Goal: Use online tool/utility: Use online tool/utility

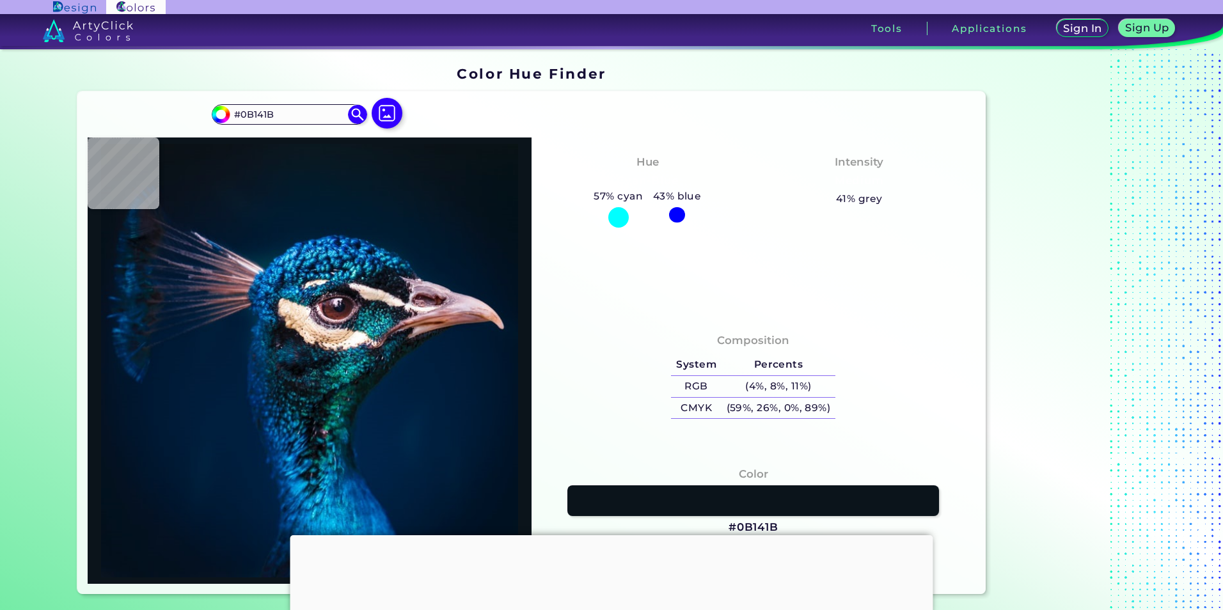
click at [382, 125] on img at bounding box center [387, 113] width 31 height 31
click at [0, 0] on input "file" at bounding box center [0, 0] width 0 height 0
type input "#000000"
type input "#031322"
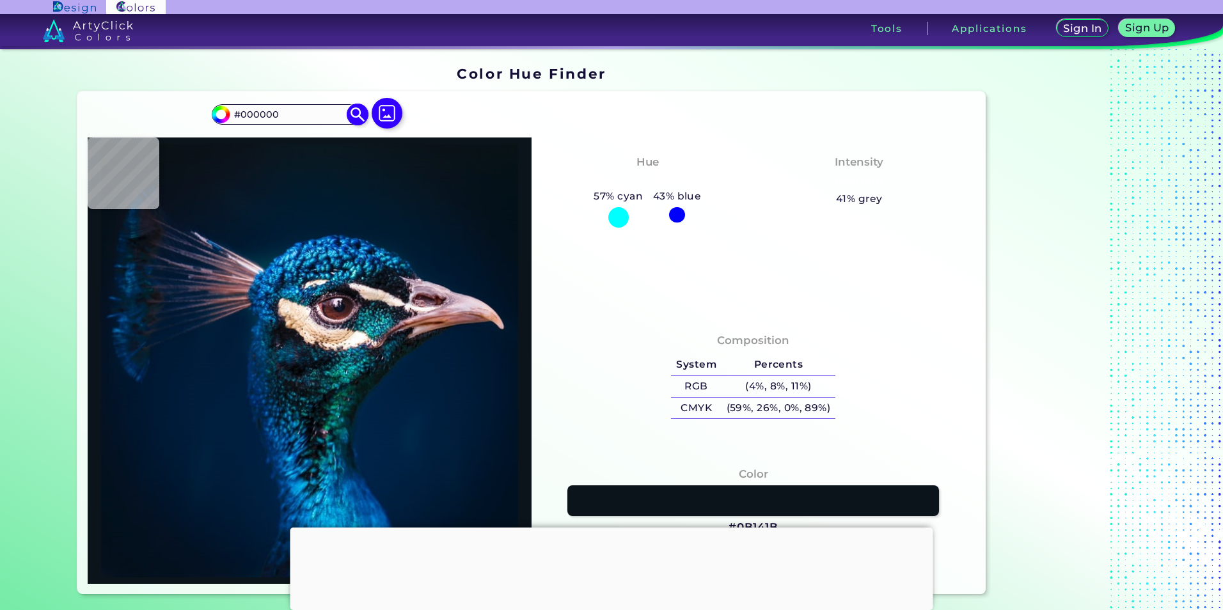
type input "#031322"
type input "#041524"
type input "#051827"
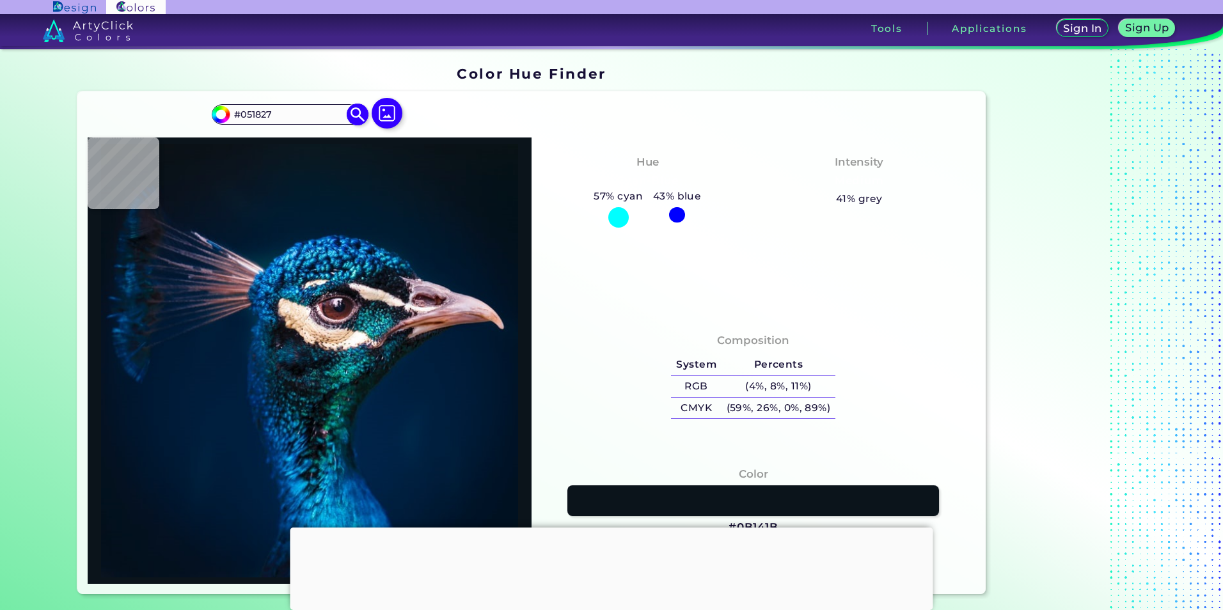
type input "#071927"
type input "#081923"
type input "#091217"
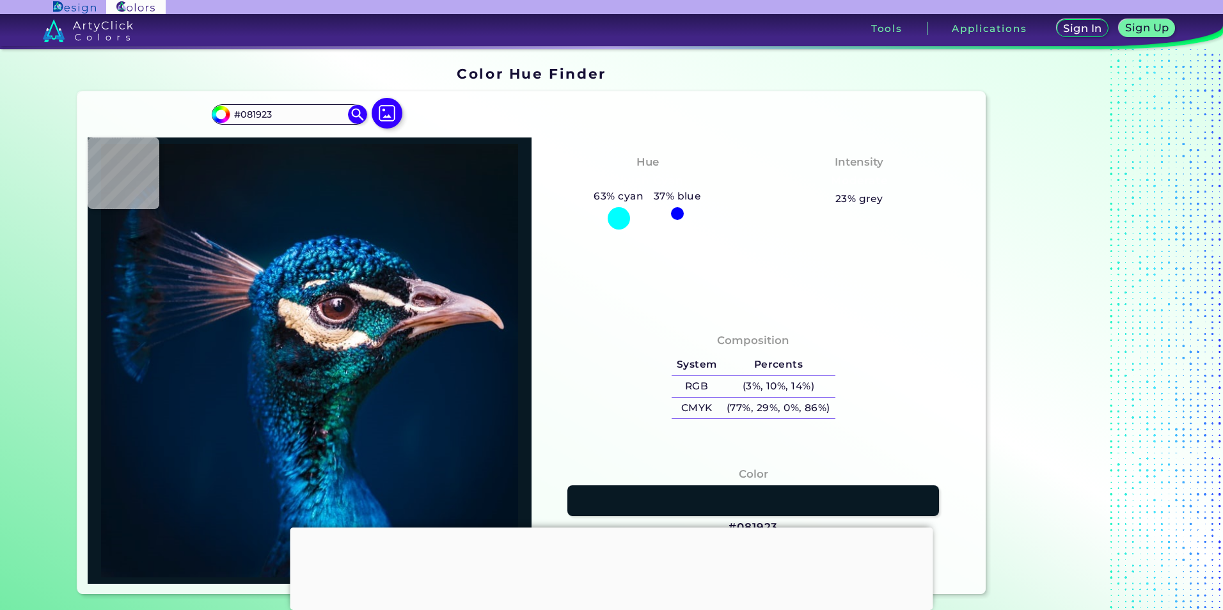
type input "#091217"
type input "#081116"
type input "#091217"
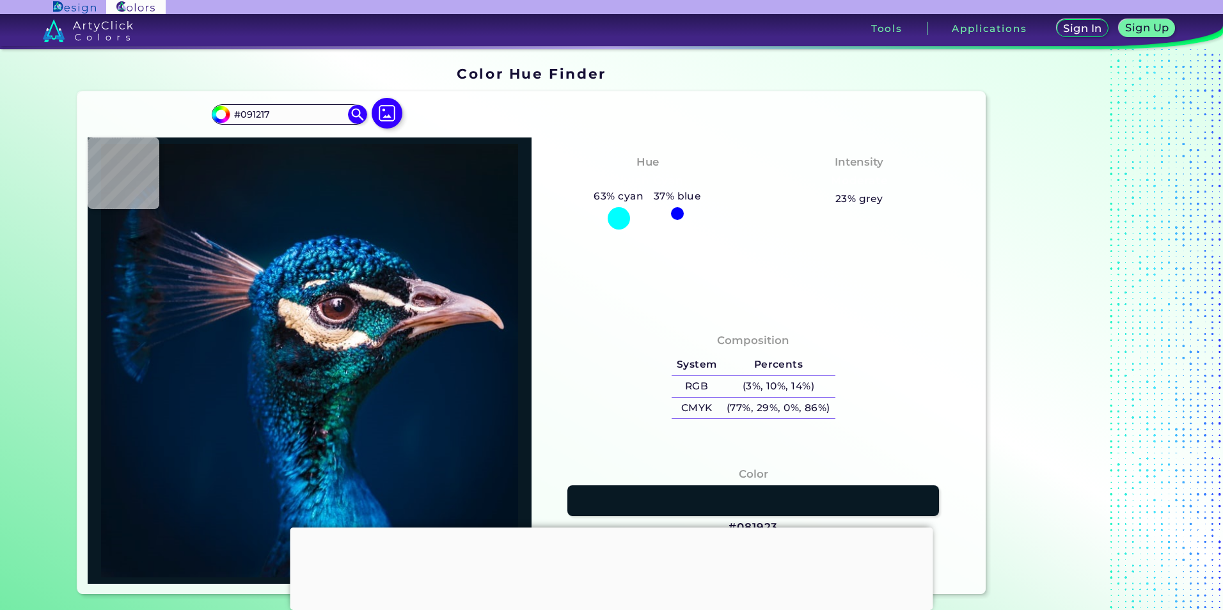
type input "#091117"
type input "#0a1117"
type input "#0A1117"
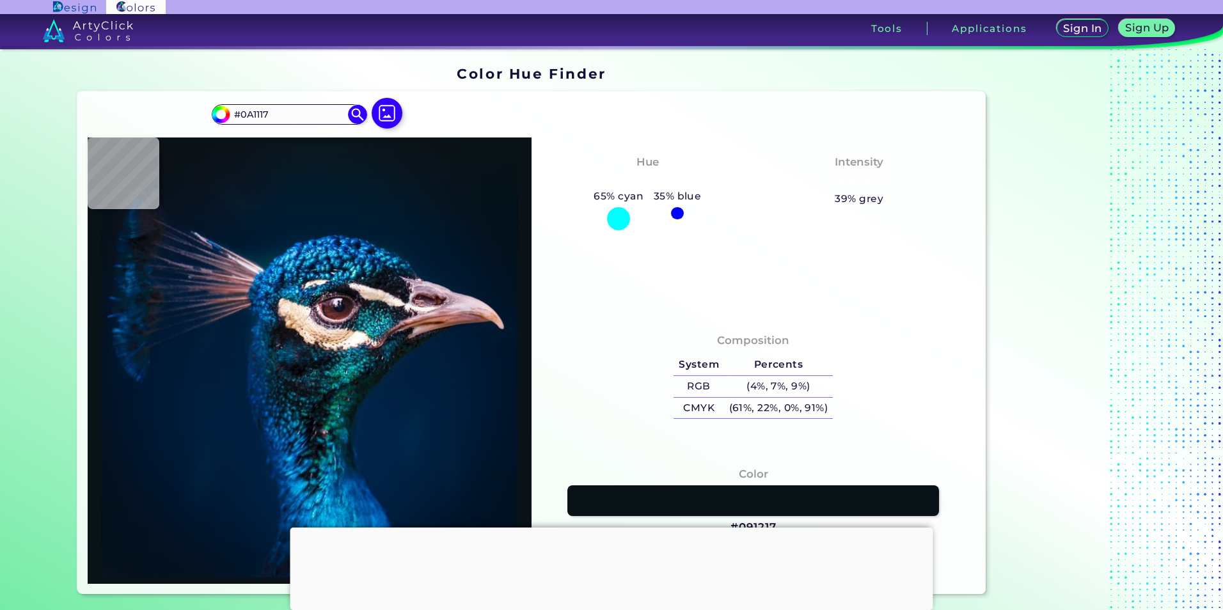
type input "#091217"
type input "#000000"
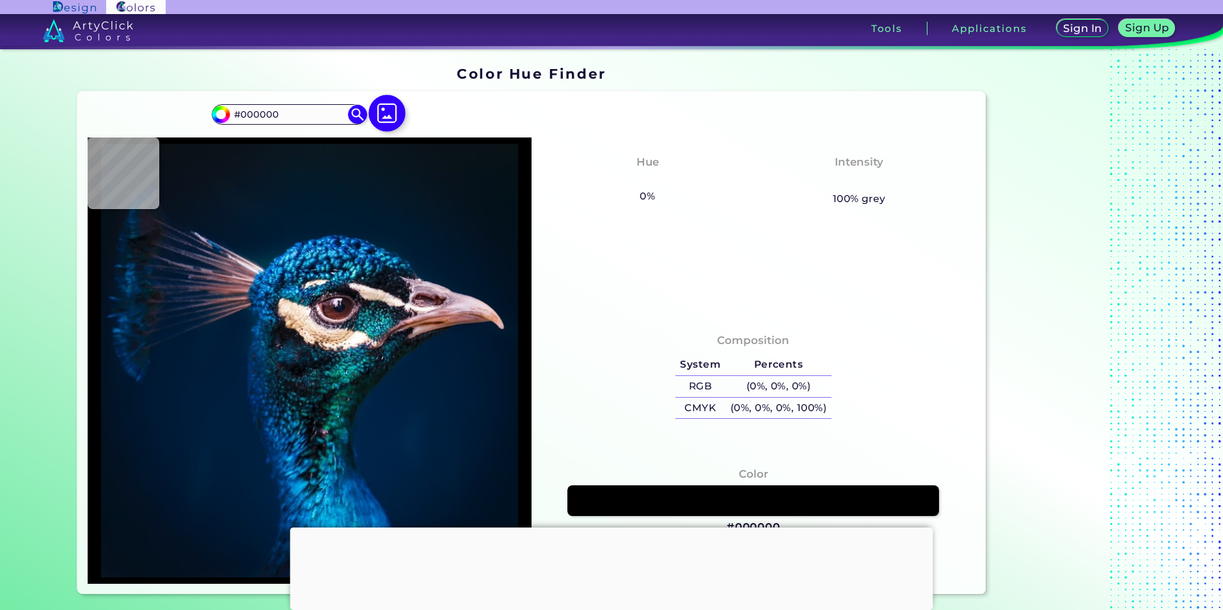
click at [384, 115] on img at bounding box center [386, 113] width 37 height 37
click at [0, 0] on input "file" at bounding box center [0, 0] width 0 height 0
type input "#cecdcb"
type input "#CECDCB"
type input "#ccccca"
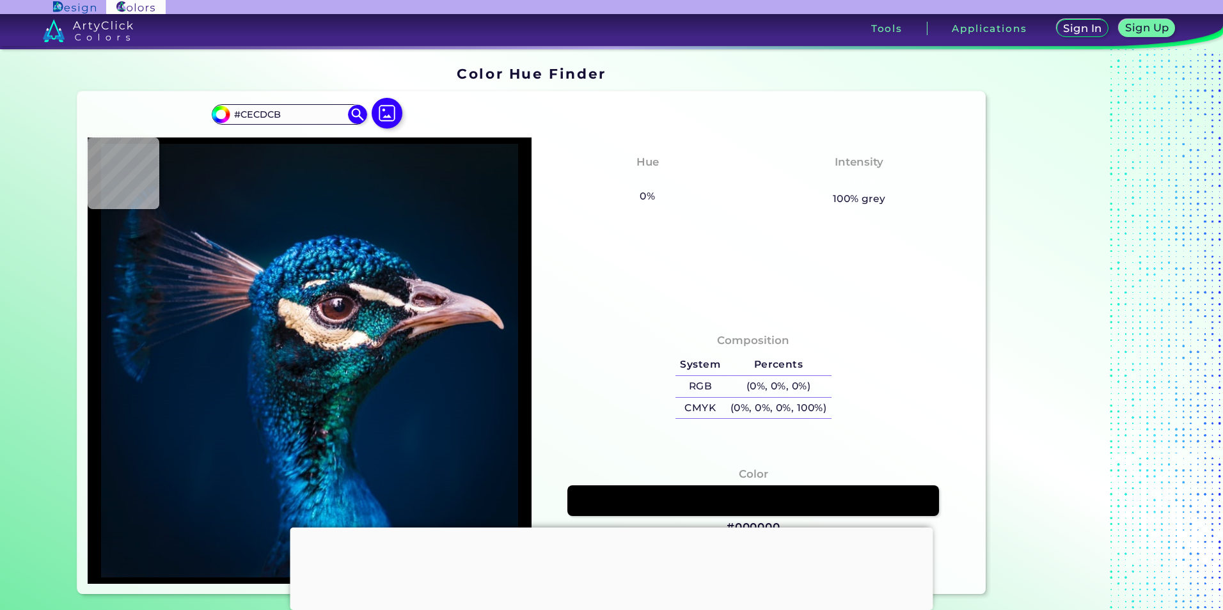
type input "#CCCCCA"
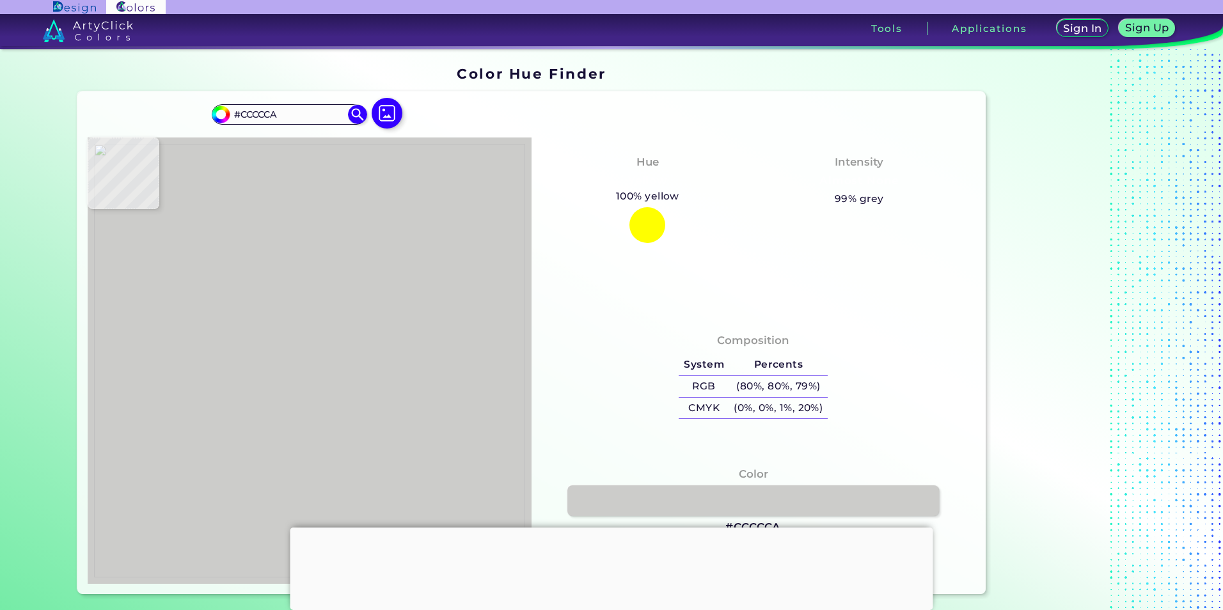
type input "#bdbdbb"
type input "#BDBDBB"
type input "#c4c1bc"
type input "#C4C1BC"
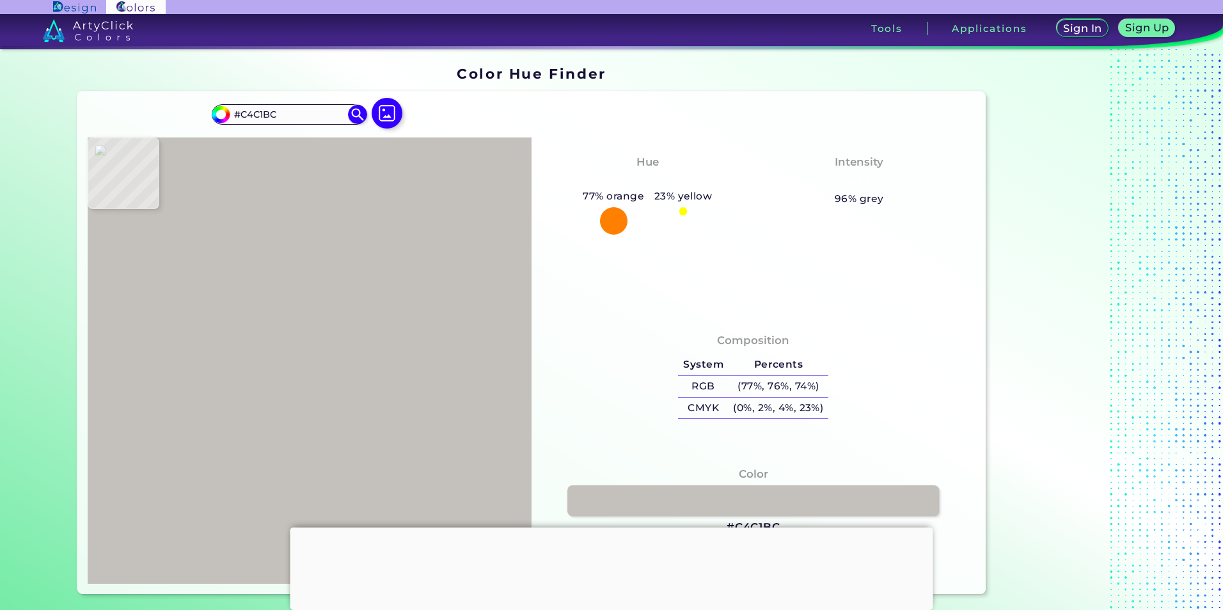
type input "#dcdcda"
type input "#DCDCDA"
type input "#c9cbc8"
type input "#C9CBC8"
type input "#e1e1df"
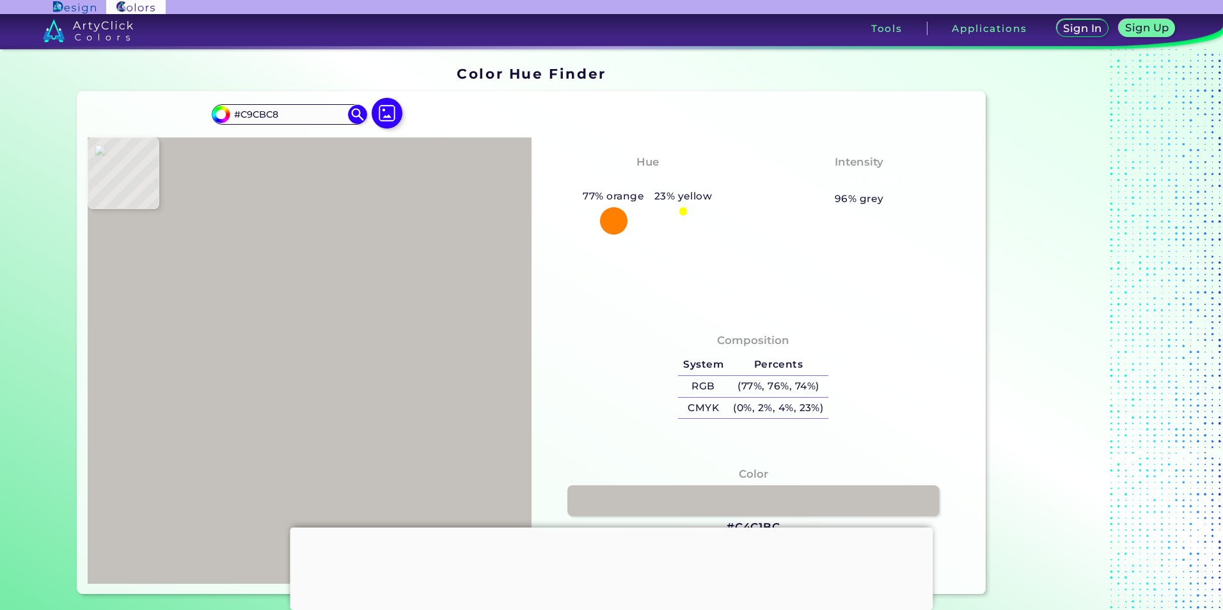
type input "#E1E1DF"
type input "#b2a6a8"
type input "#B2A6A8"
type input "#d1beb7"
type input "#D1BEB7"
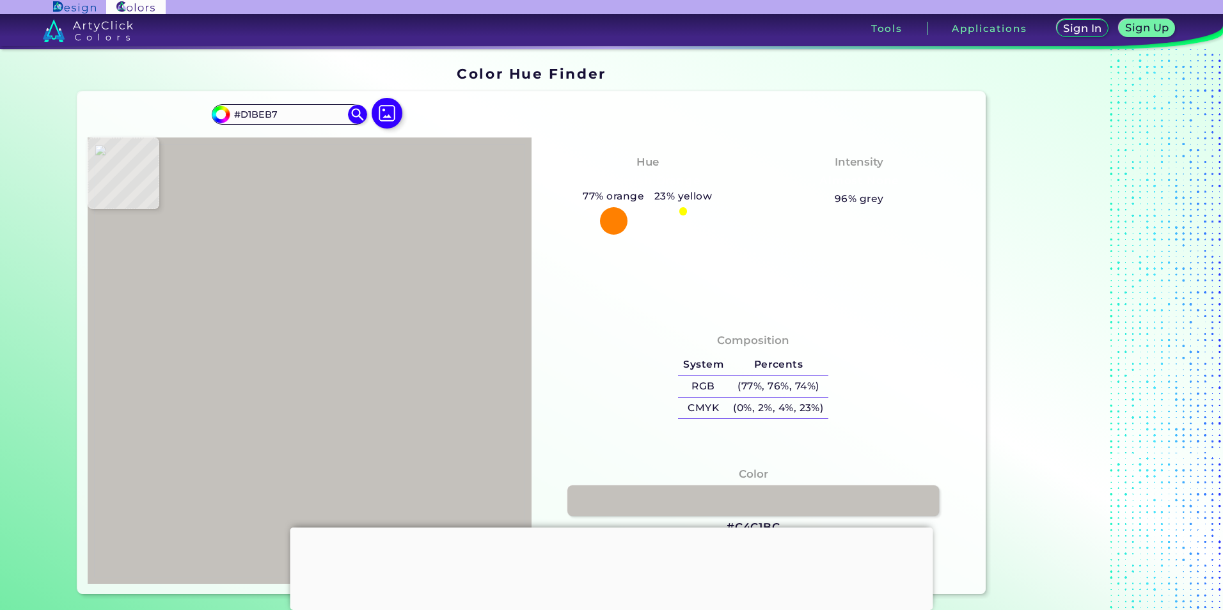
type input "#d1c3ba"
type input "#D1C3BA"
type input "#d1c6c2"
type input "#D1C6C2"
type input "#d8cdc9"
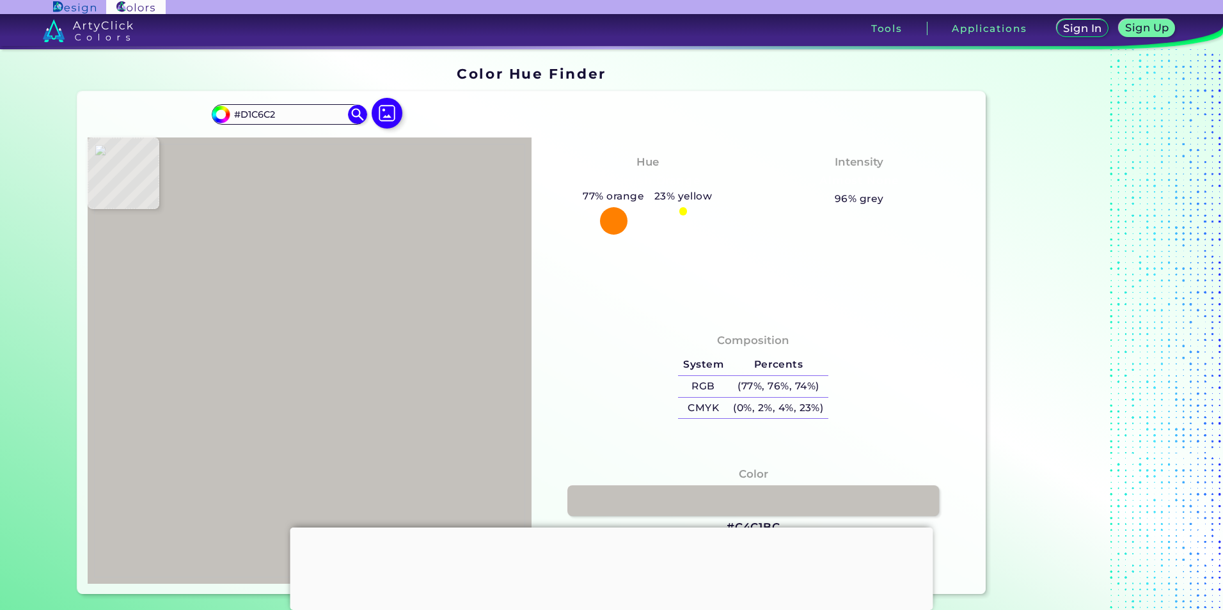
type input "#D8CDC9"
type input "#e3d8d4"
type input "#E3D8D4"
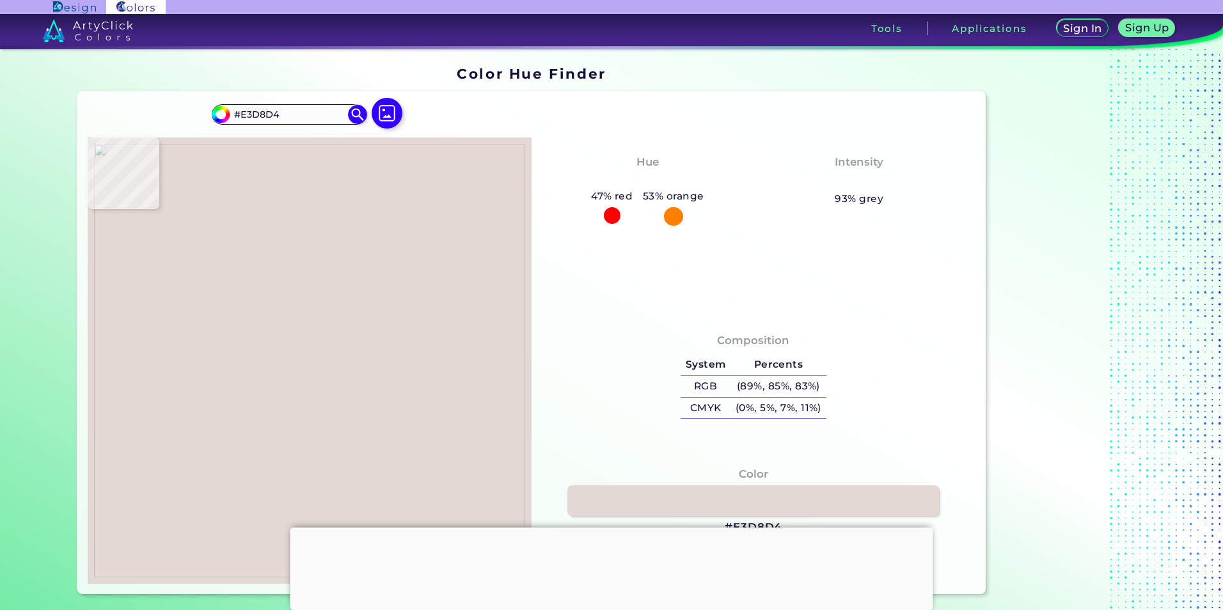
type input "#e2d7d3"
type input "#E2D7D3"
type input "#e3d8d4"
type input "#E3D8D4"
type input "#e6dbd7"
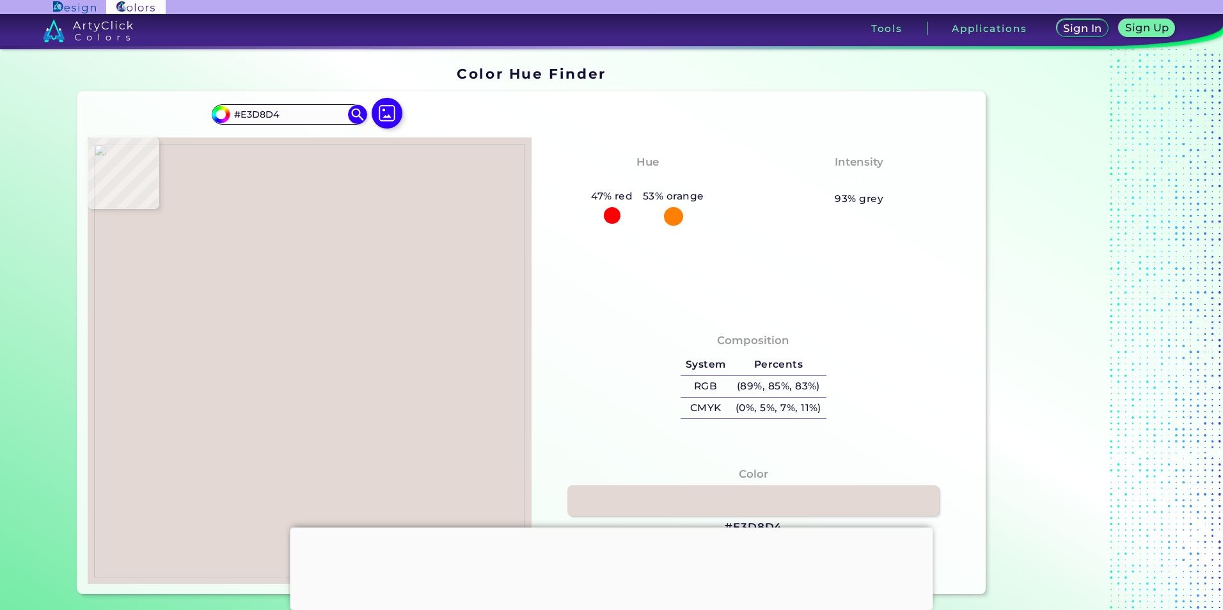
type input "#E6DBD7"
type input "#e3d8d4"
type input "#E3D8D4"
type input "#937a6b"
type input "#937A6B"
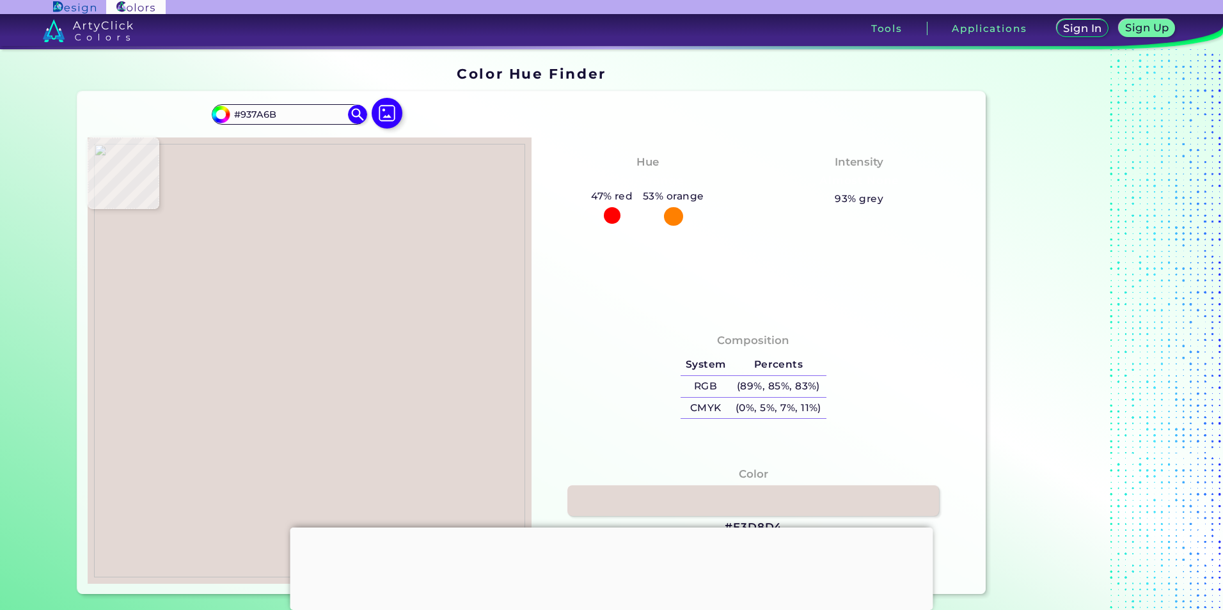
type input "#997f70"
type input "#997F70"
type input "#ddd0c0"
type input "#DDD0C0"
type input "#e0d5c3"
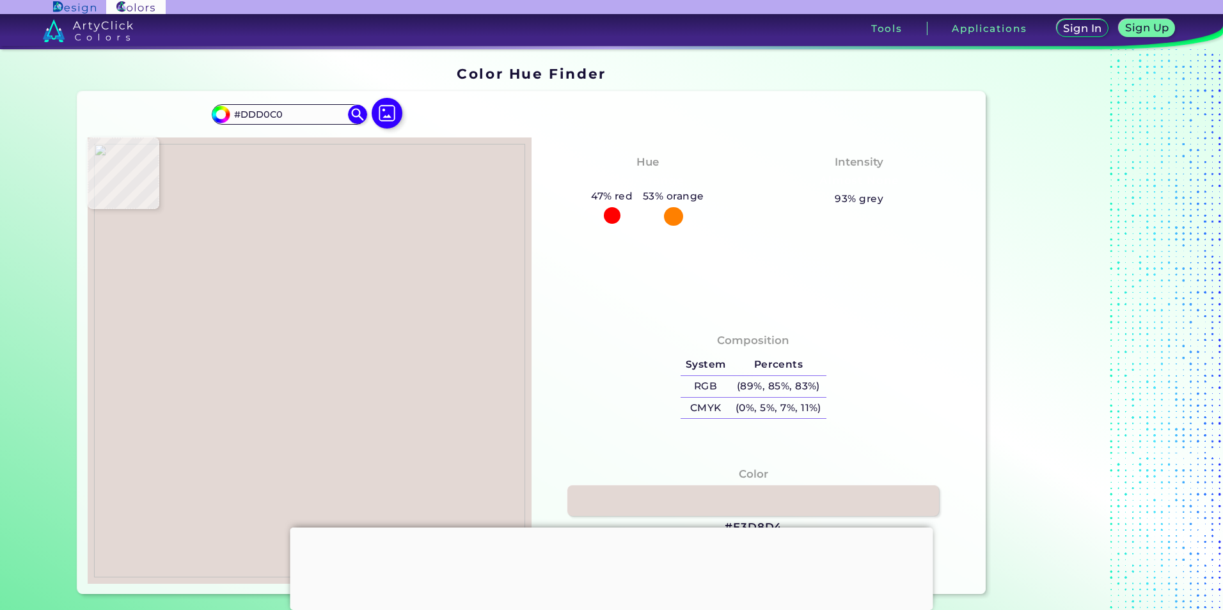
type input "#E0D5C3"
type input "#998678"
type input "#988678"
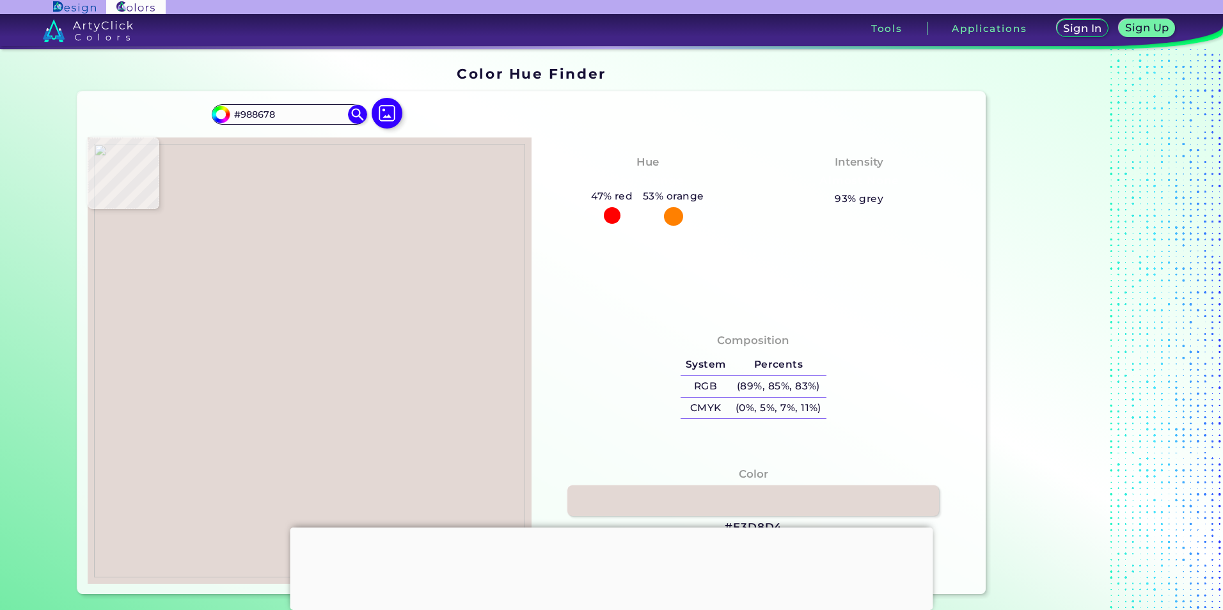
type input "#c9b9ac"
type input "#C9B9AC"
type input "#d4c6b9"
type input "#D4C6B9"
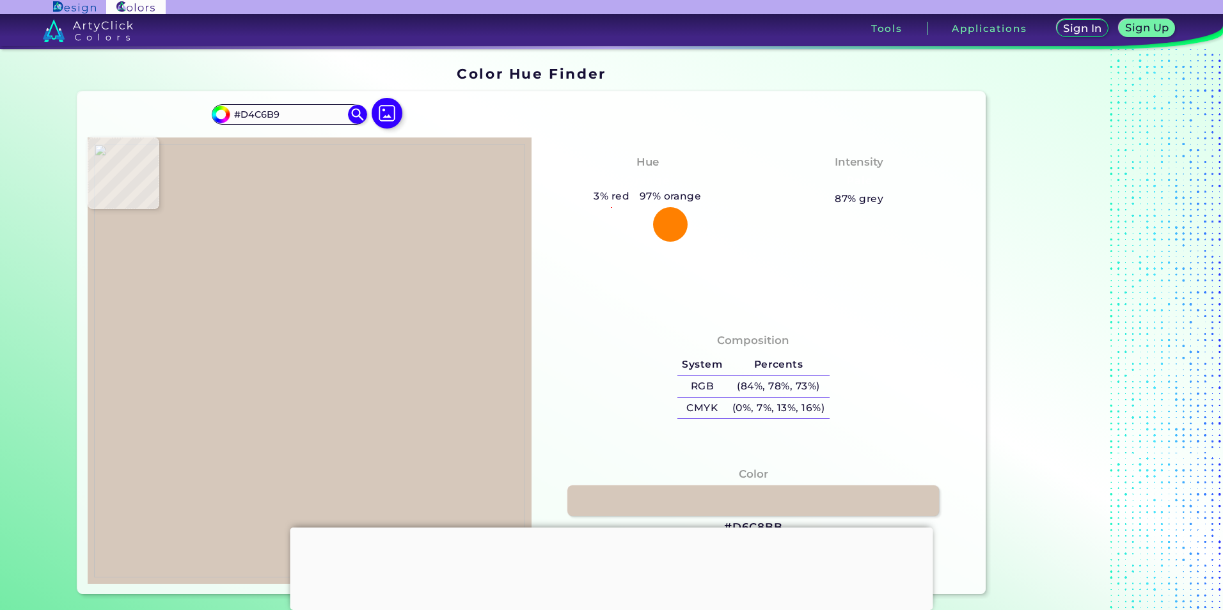
type input "#d6c8bb"
type input "#D6C8BB"
type input "#c3b3a6"
type input "#C3B3A6"
type input "#cabaad"
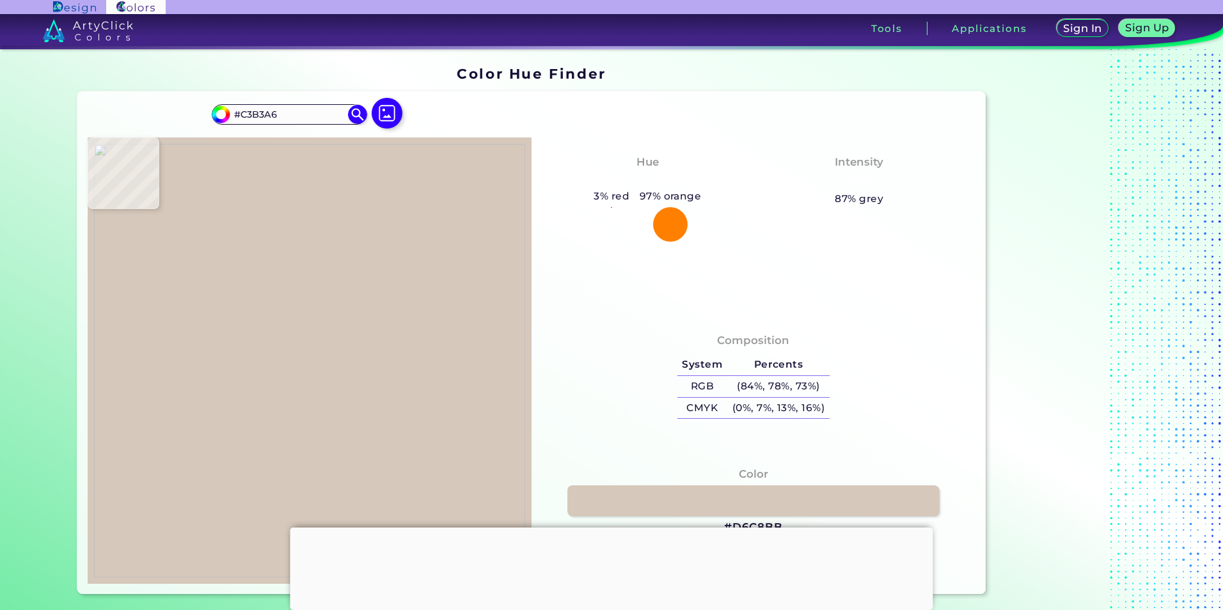
type input "#CABAAD"
type input "#aa988b"
type input "#AA988B"
type input "#958274"
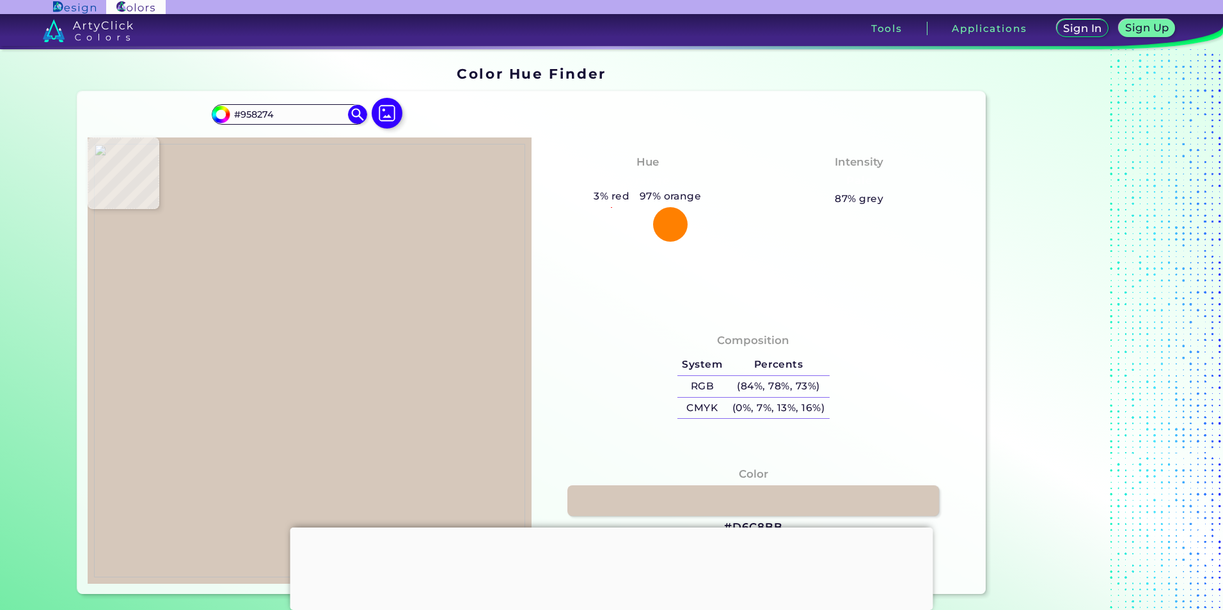
type input "#c5b5a6"
type input "#C5B5A6"
type input "#968174"
type input "#a68f81"
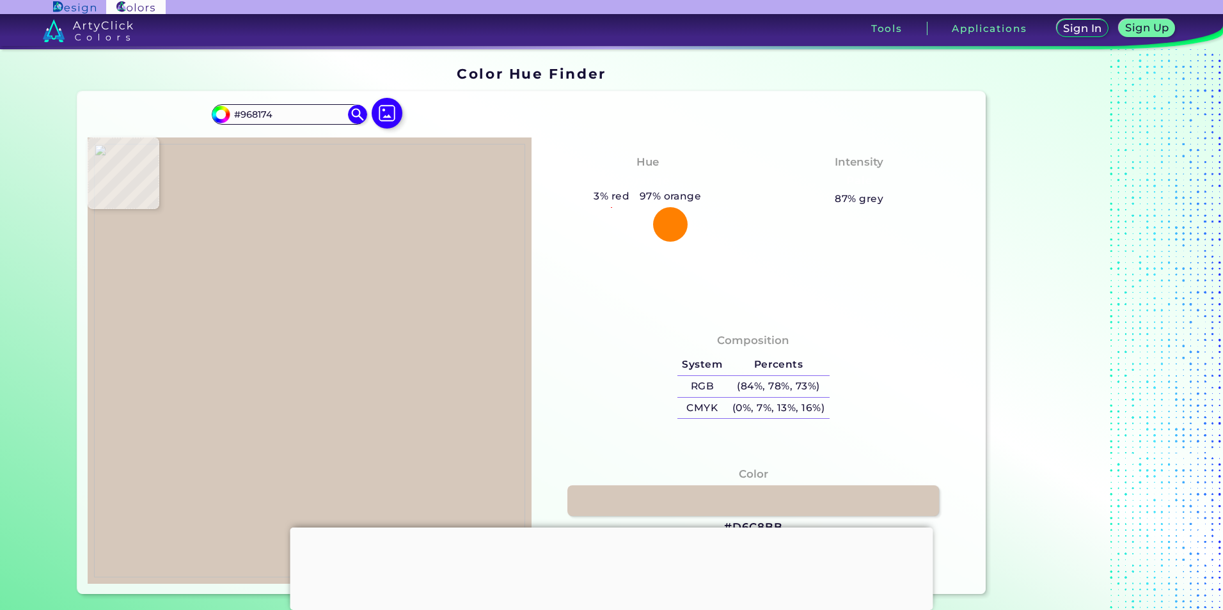
type input "#A68F81"
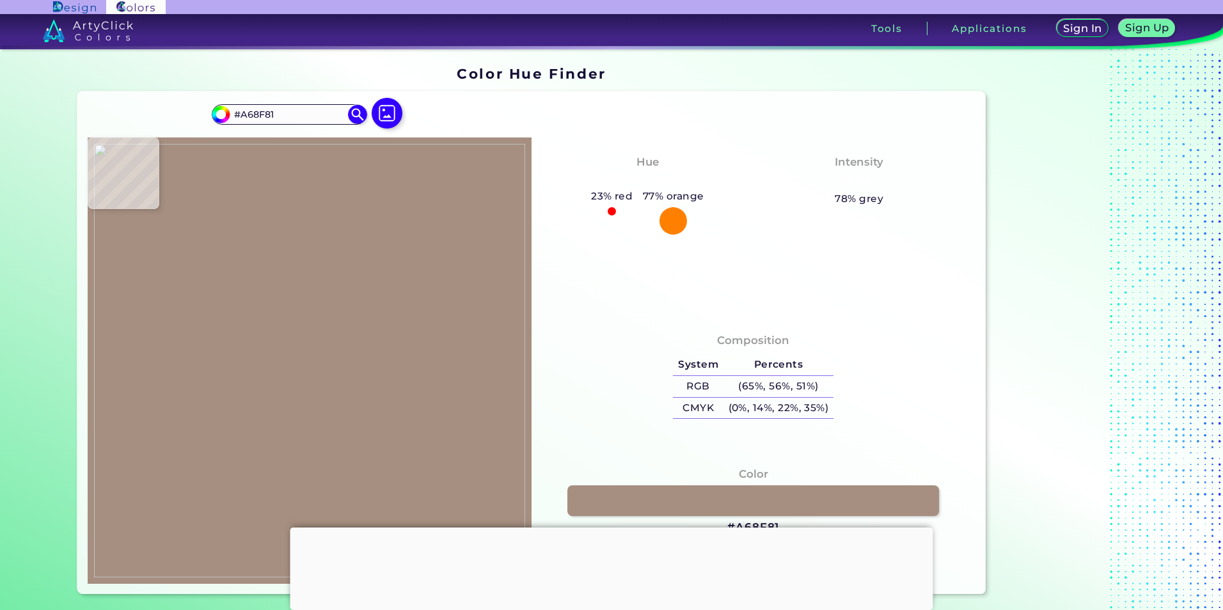
type input "#baa093"
type input "#BAA093"
type input "#c8aea1"
type input "#C8AEA1"
type input "#cab0a3"
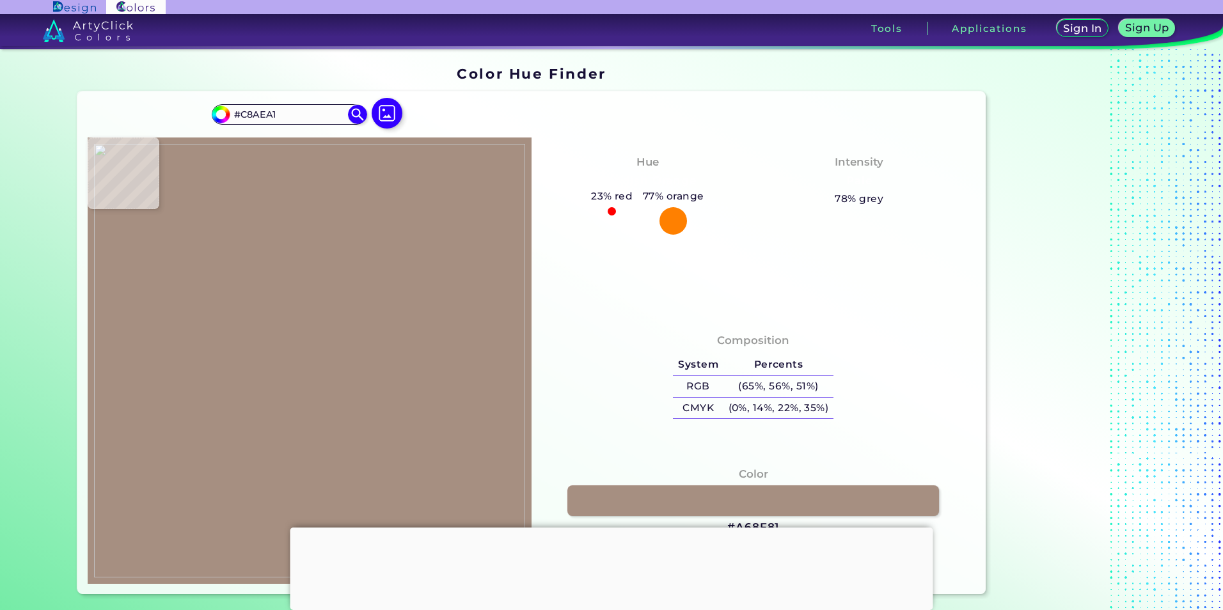
type input "#CAB0A3"
type input "#af9588"
type input "#AF9588"
type input "#a89183"
type input "#A89183"
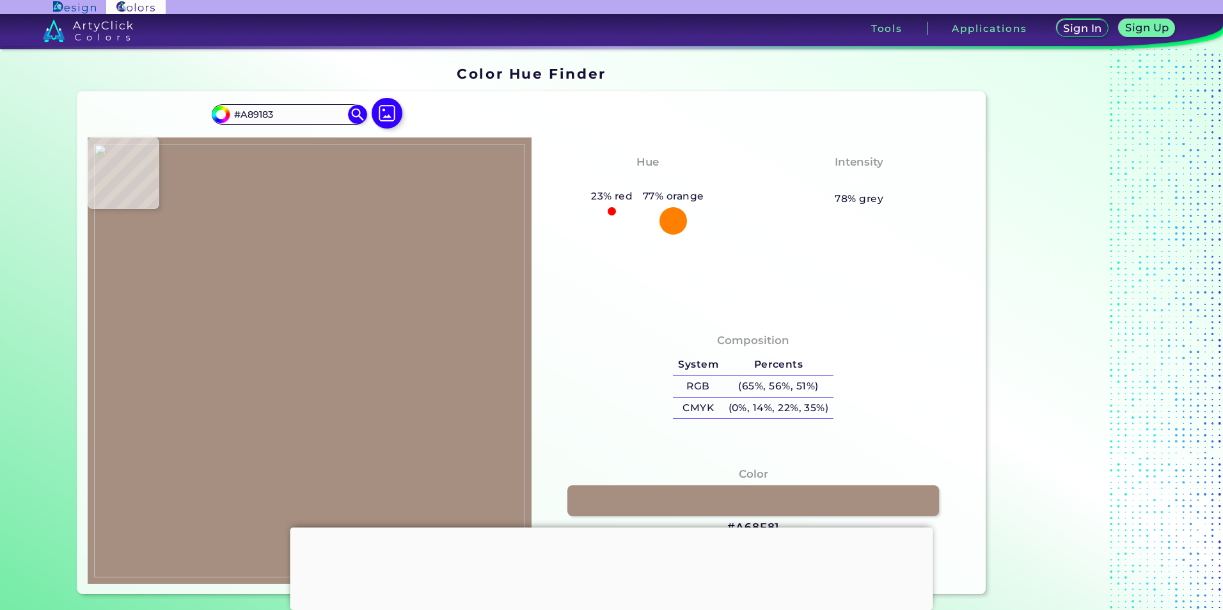
type input "#a58f82"
type input "#A58F82"
type input "#ac9689"
type input "#AC9689"
type input "#c0ad9f"
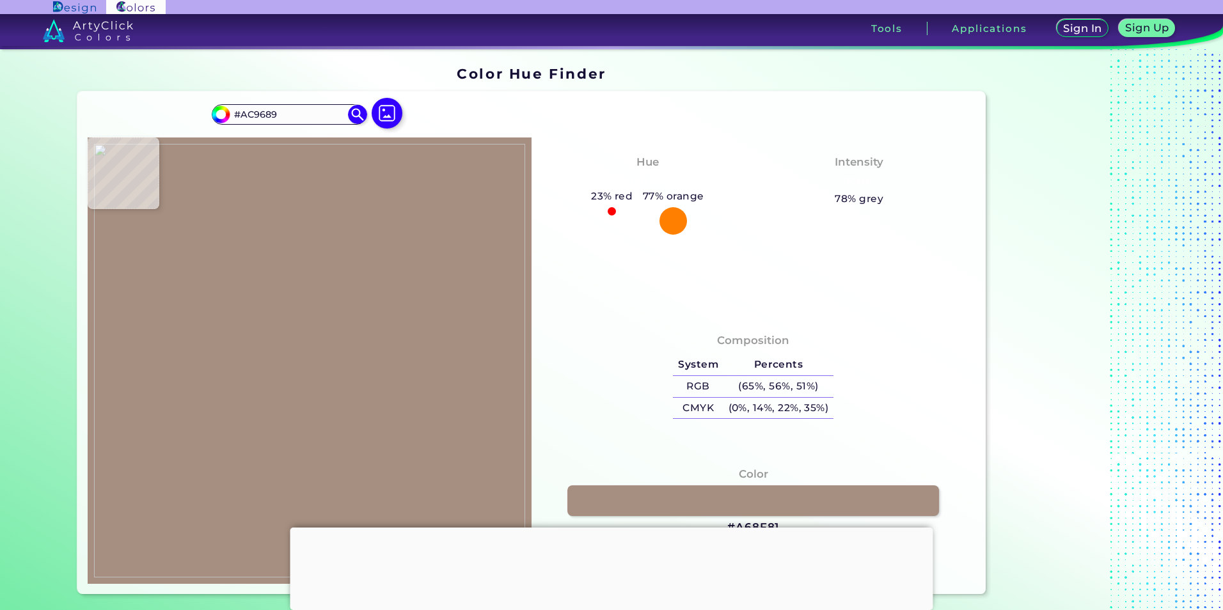
type input "#C0AD9F"
type input "#cab7a9"
type input "#CAB7A9"
type input "#c9b5aa"
type input "#C9B5AA"
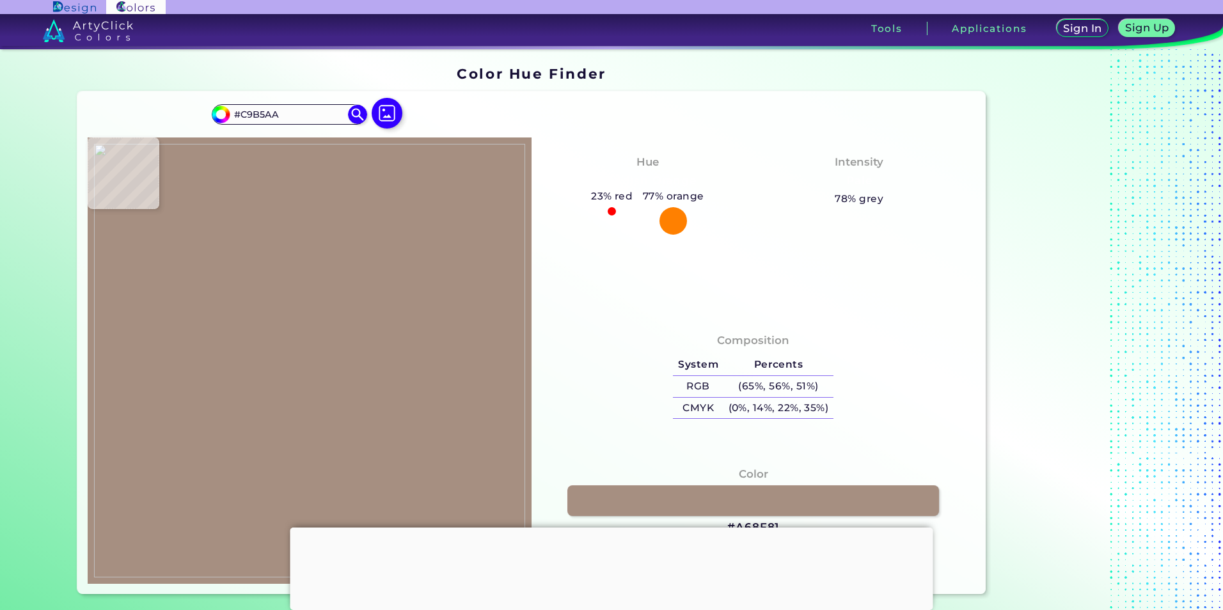
type input "#c4b1a3"
type input "#C4B1A3"
type input "#c8b5a6"
type input "#C8B5A6"
type input "#c2ab9d"
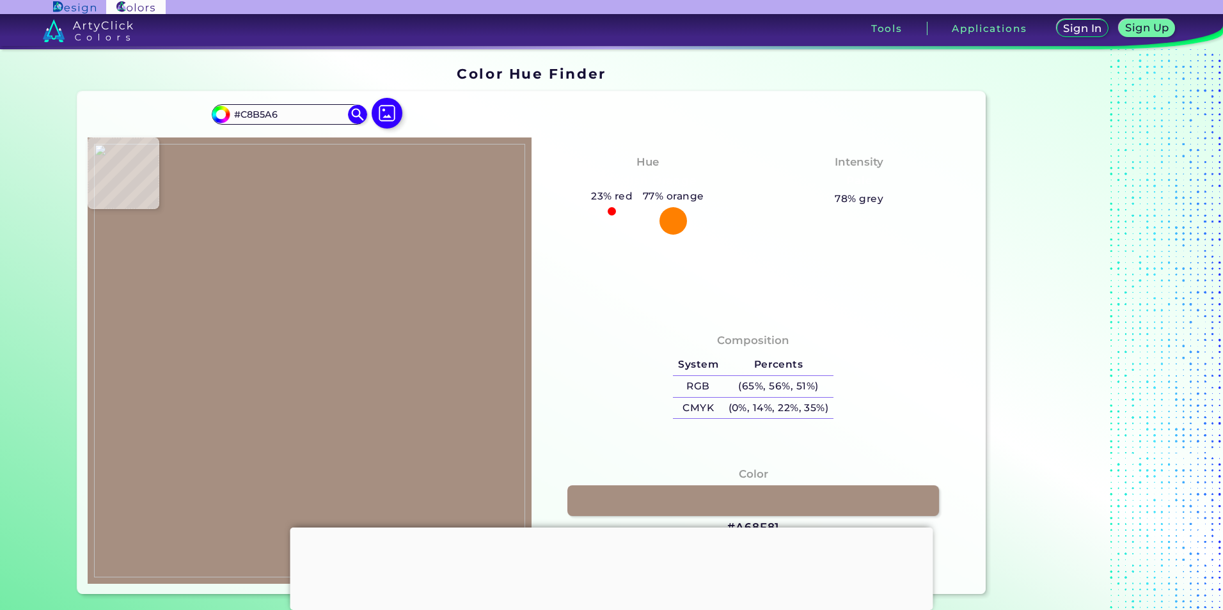
type input "#C2AB9D"
type input "#c0a695"
type input "#C0A695"
type input "#ba9f8e"
type input "#BA9F8E"
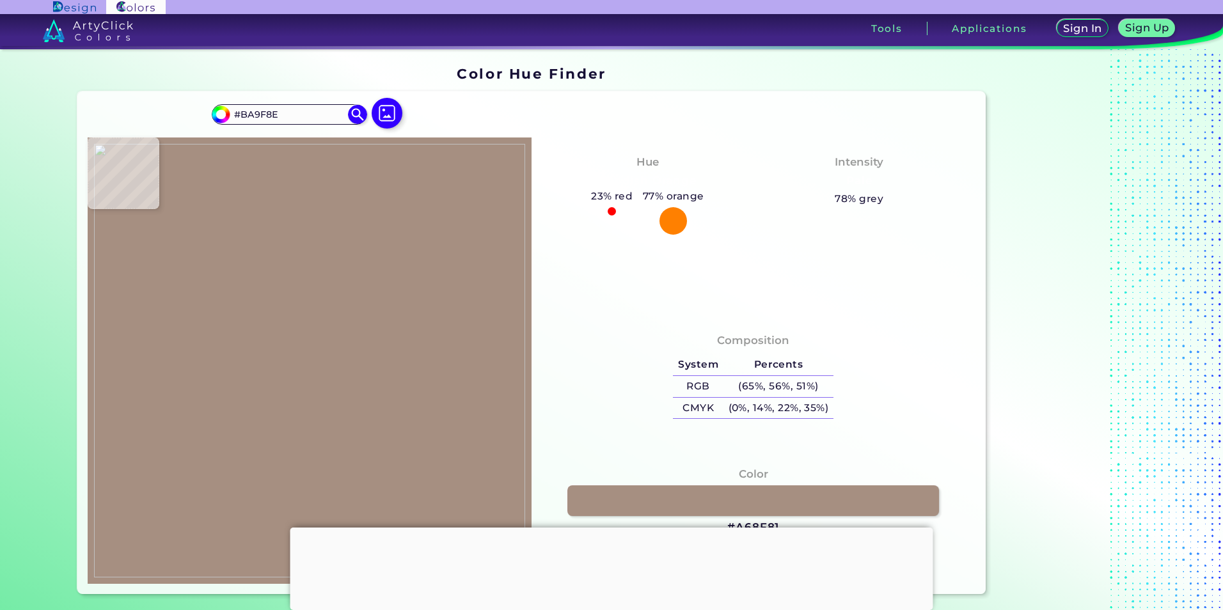
type input "#c1a795"
type input "#C1A795"
type input "#c0a695"
type input "#C0A695"
type input "#bba28e"
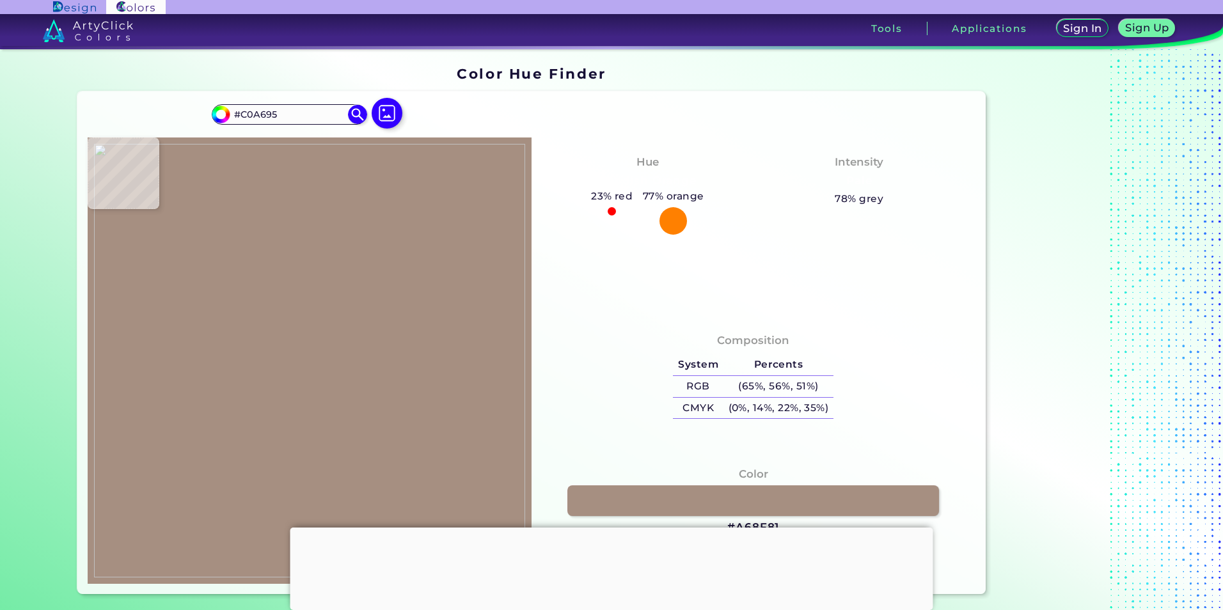
type input "#BBA28E"
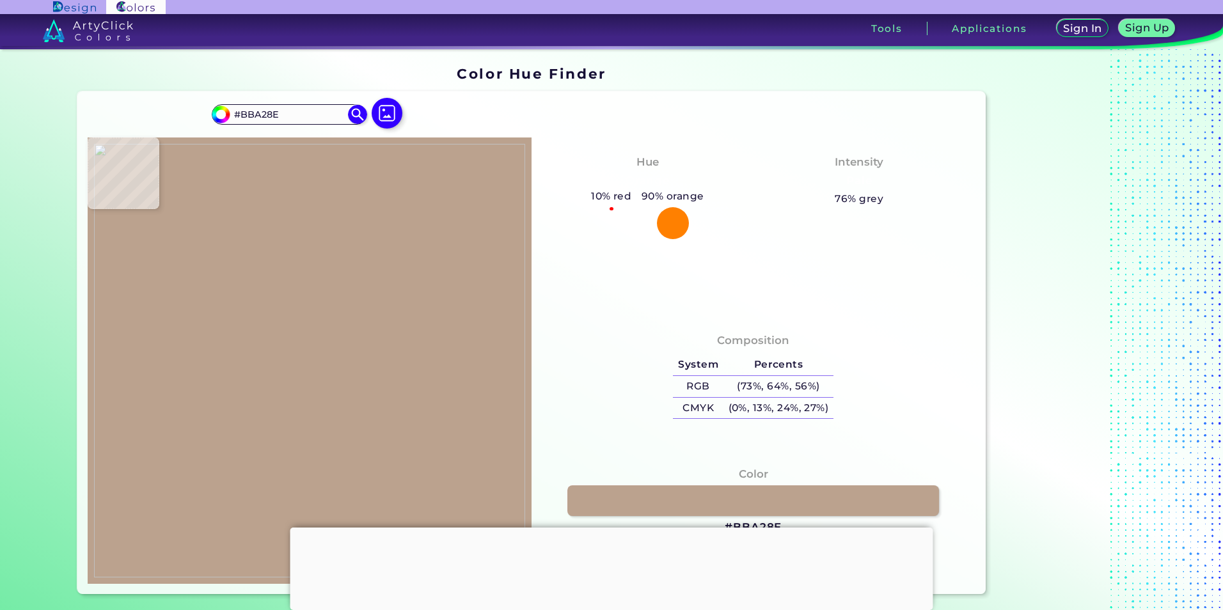
type input "#c2a896"
type input "#C2A896"
type input "#c9af9e"
type input "#C9AF9E"
type input "#cbb1a1"
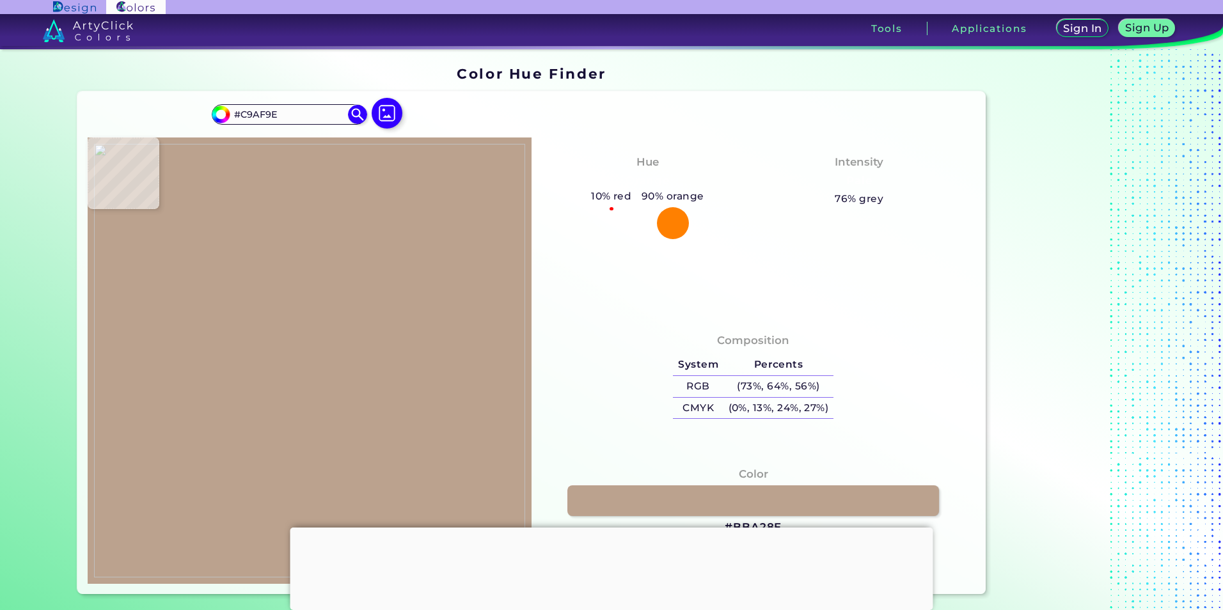
type input "#CBB1A1"
type input "#c8ae9e"
type input "#C8AE9E"
type input "#c8b0a0"
type input "#C8B0A0"
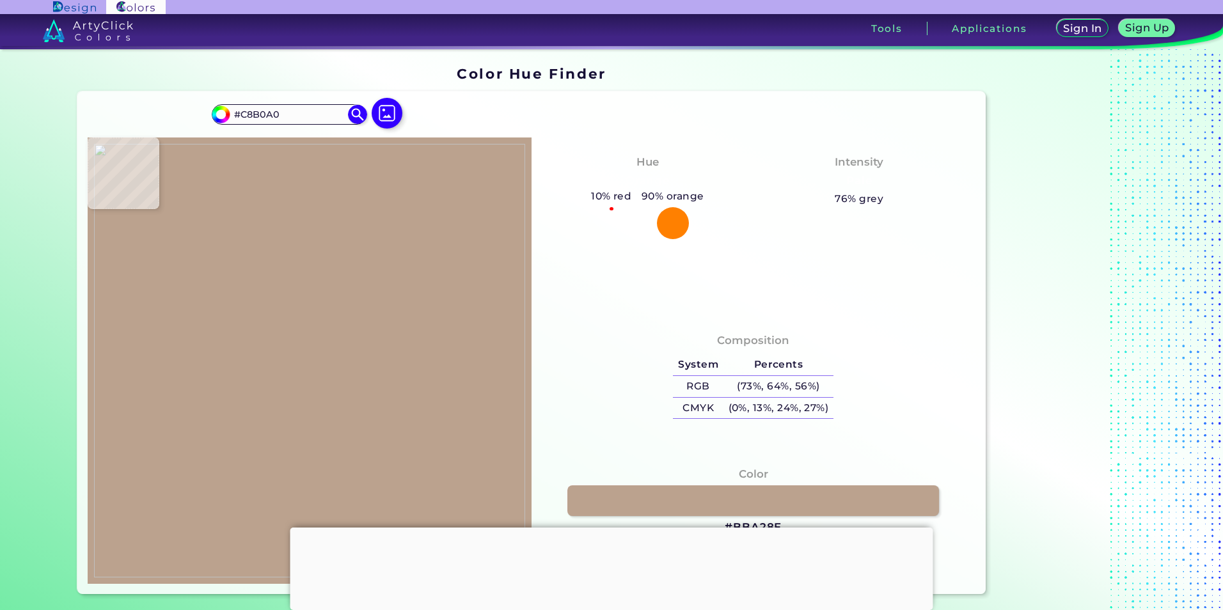
type input "#c6af9f"
type input "#C6AF9F"
type input "#c9b2a2"
type input "#C9B2A2"
type input "#c7ad9e"
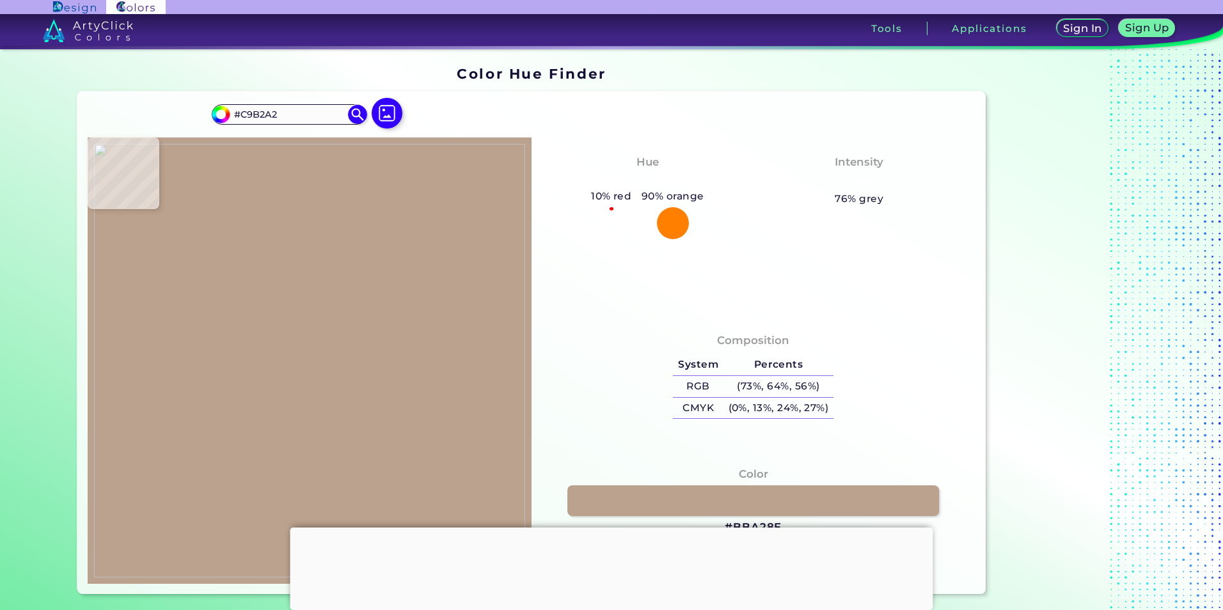
type input "#C7AD9E"
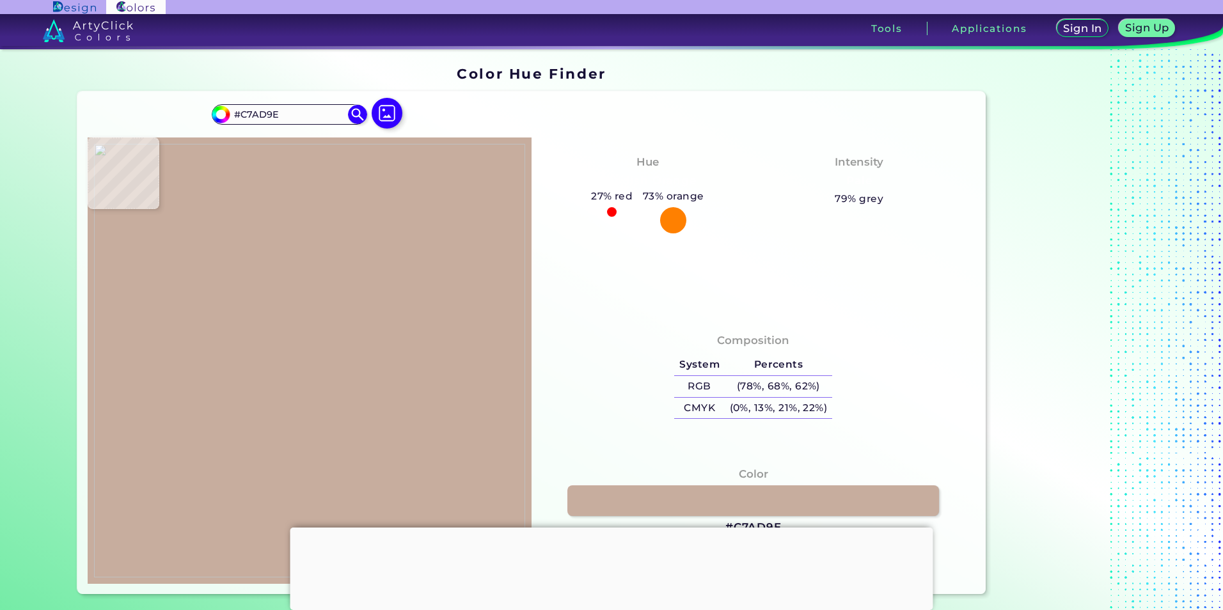
type input "#c8ae9d"
type input "#C8AE9D"
type input "#caaf9e"
type input "#CAAF9E"
type input "#cbb09f"
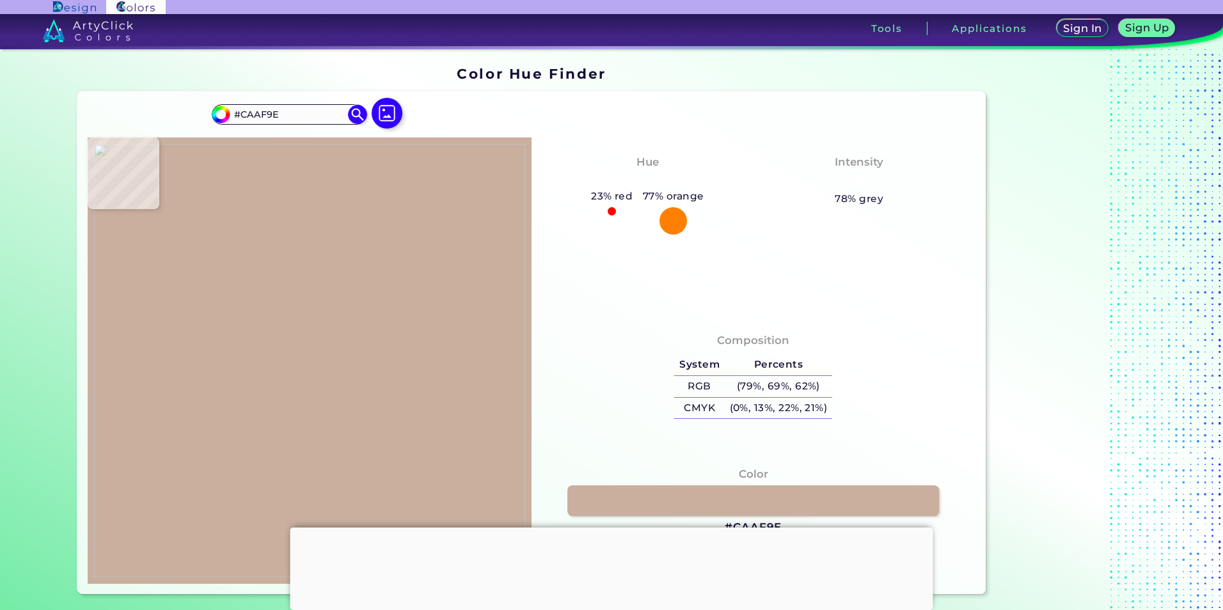
type input "#CBB09F"
type input "#b89d8c"
type input "#B89D8C"
type input "#caad9b"
type input "#CAAD9B"
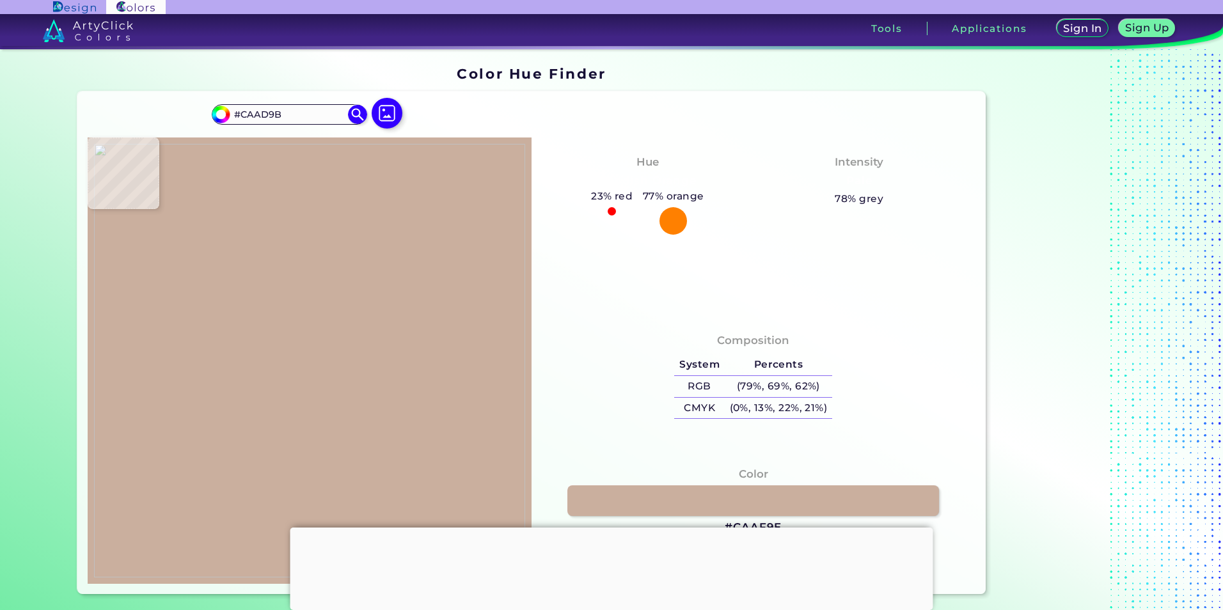
type input "#d1b4a2"
type input "#D1B4A2"
type input "#c5a693"
type input "#C5A693"
type input "#cbb09b"
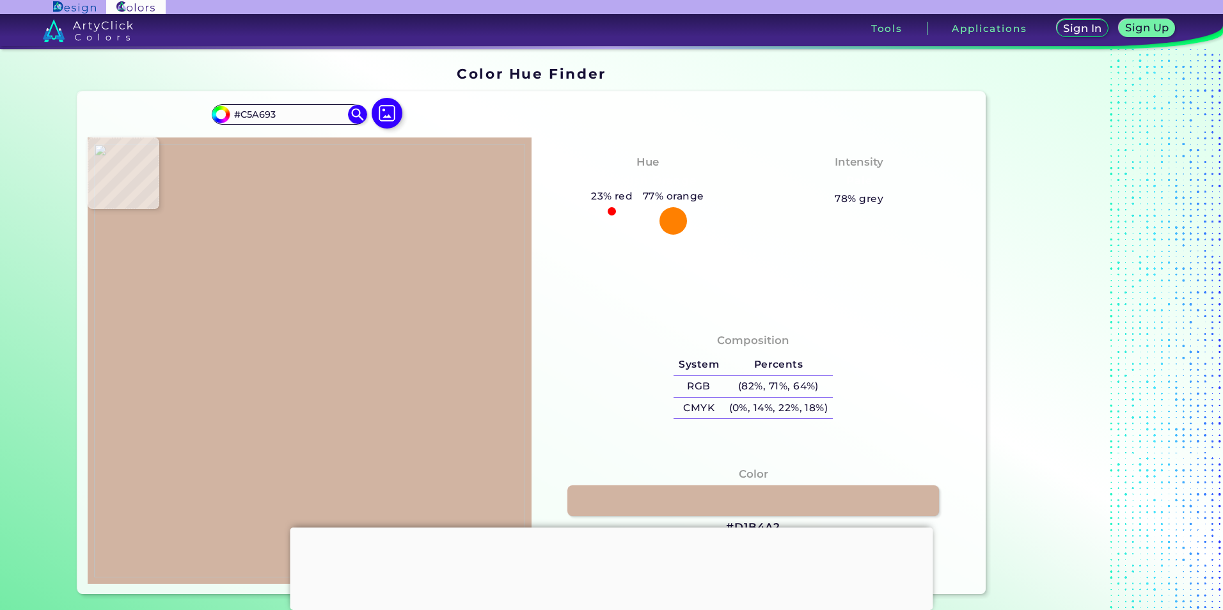
type input "#CBB09B"
type input "#d0b5a2"
type input "#D0B5A2"
type input "#c4a996"
type input "#C4A996"
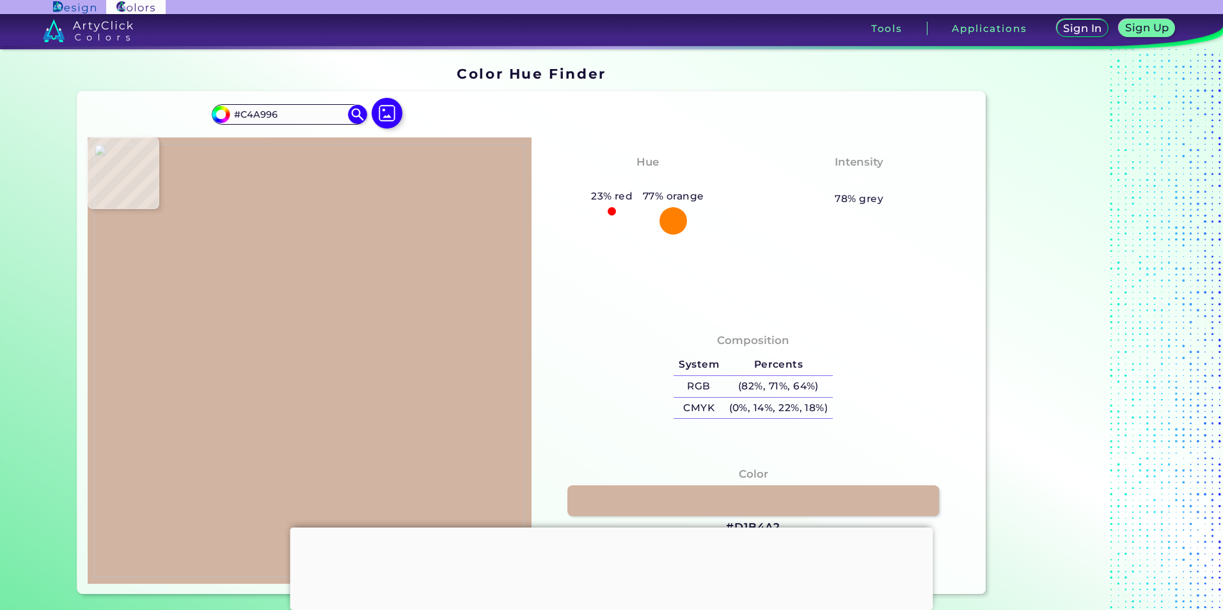
type input "#b79e8a"
type input "#B79E8A"
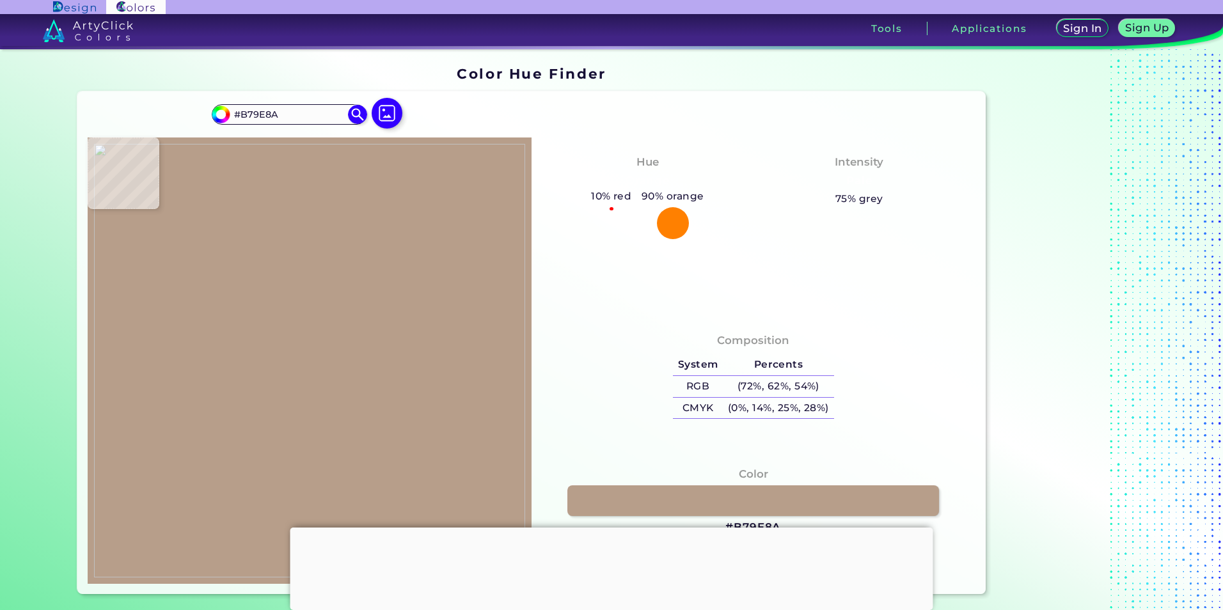
type input "#ceb4a3"
type input "#CEB4A3"
type input "#d3baa9"
type input "#D3BAA9"
type input "#d0b9a9"
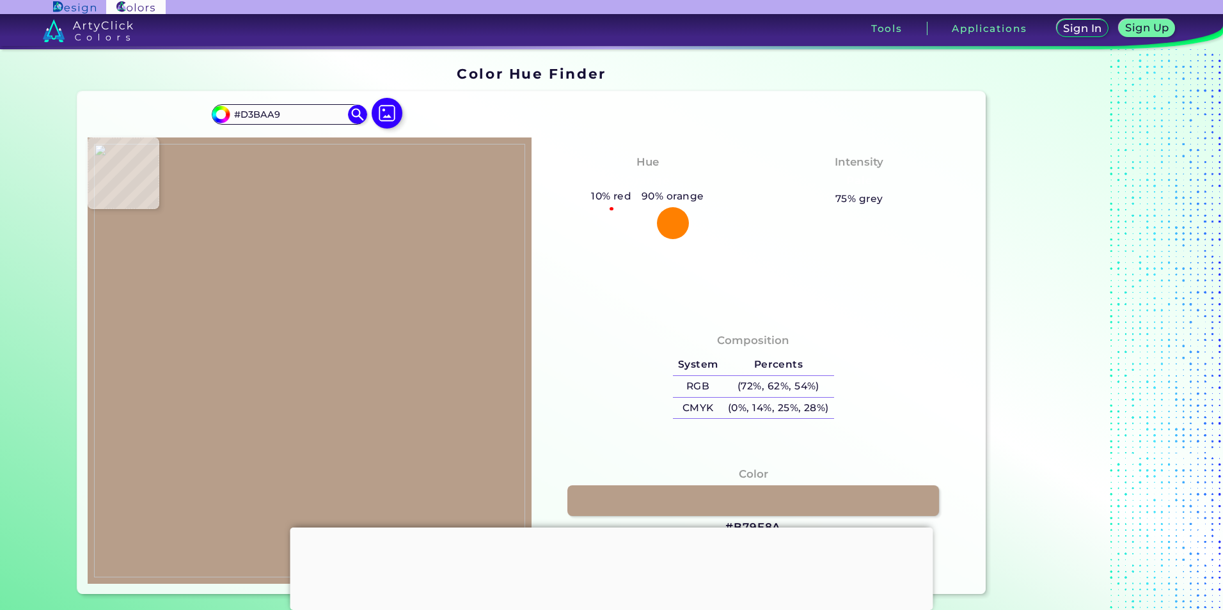
type input "#D0B9A9"
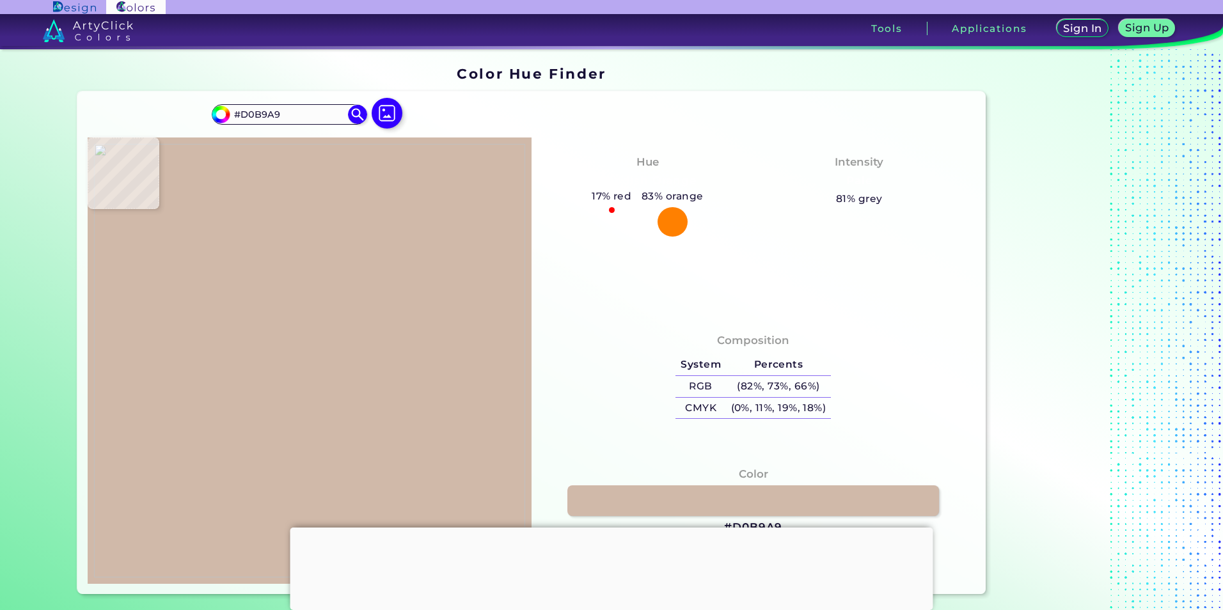
type input "#d0bbaa"
type input "#D0BBAA"
type input "#d2bdac"
type input "#D2BDAC"
type input "#d2bbab"
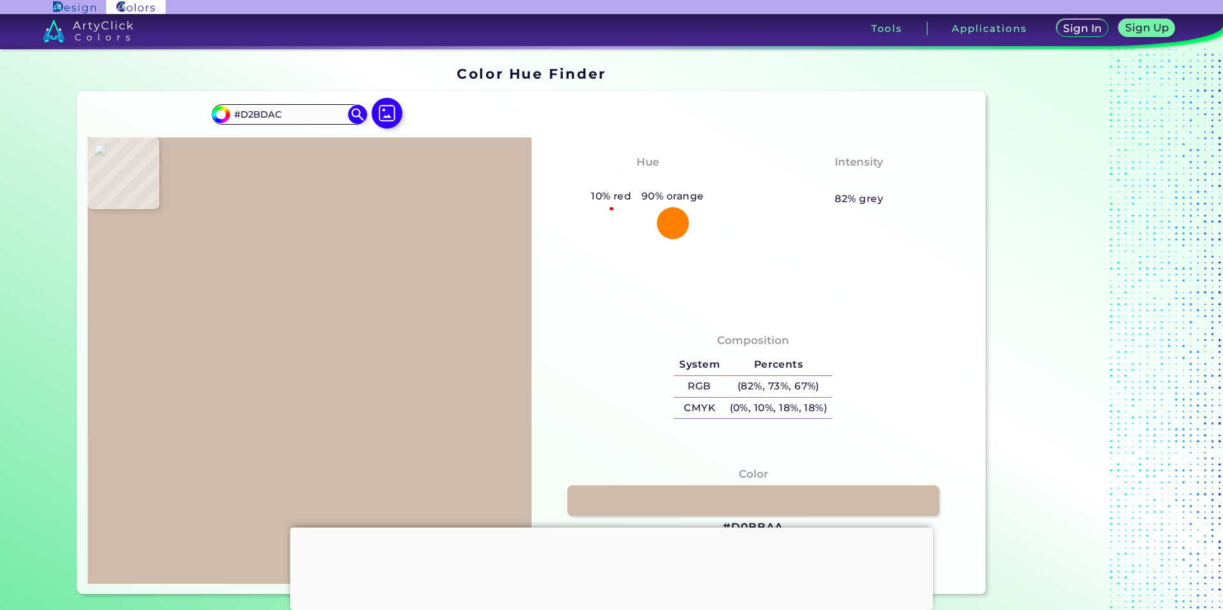
type input "#D2BBAB"
type input "#d3b9a8"
type input "#D3B9A8"
type input "#d1b6a5"
type input "#D1B6A5"
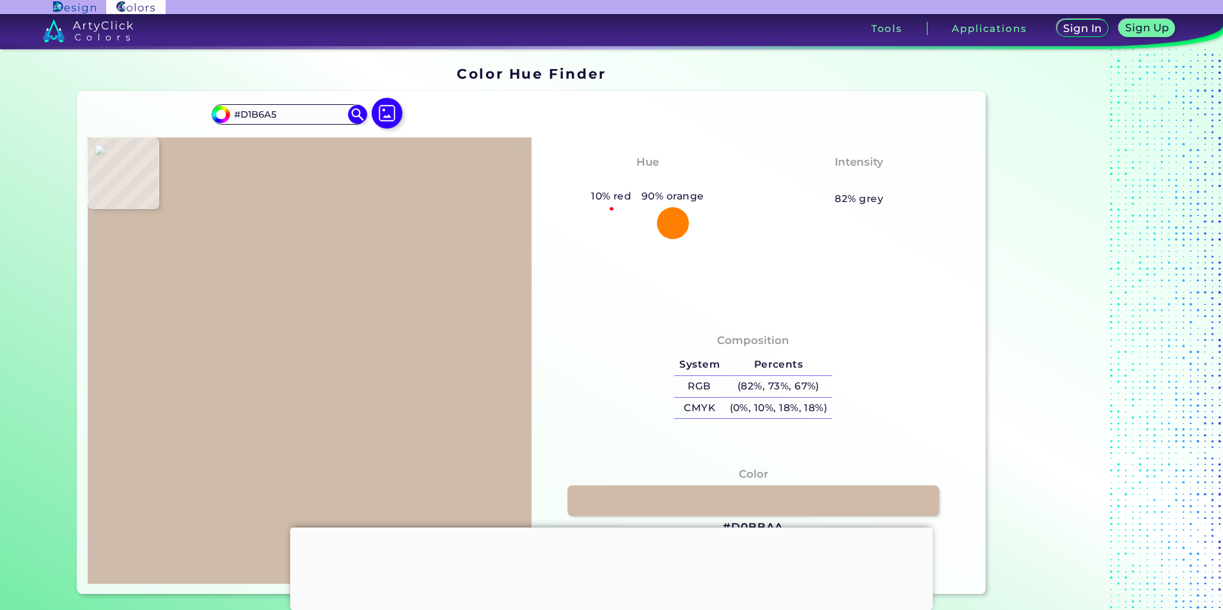
type input "#d1b5a3"
type input "#D1B5A3"
type input "#d6b9a7"
type input "#D6B9A7"
type input "#d1b6a1"
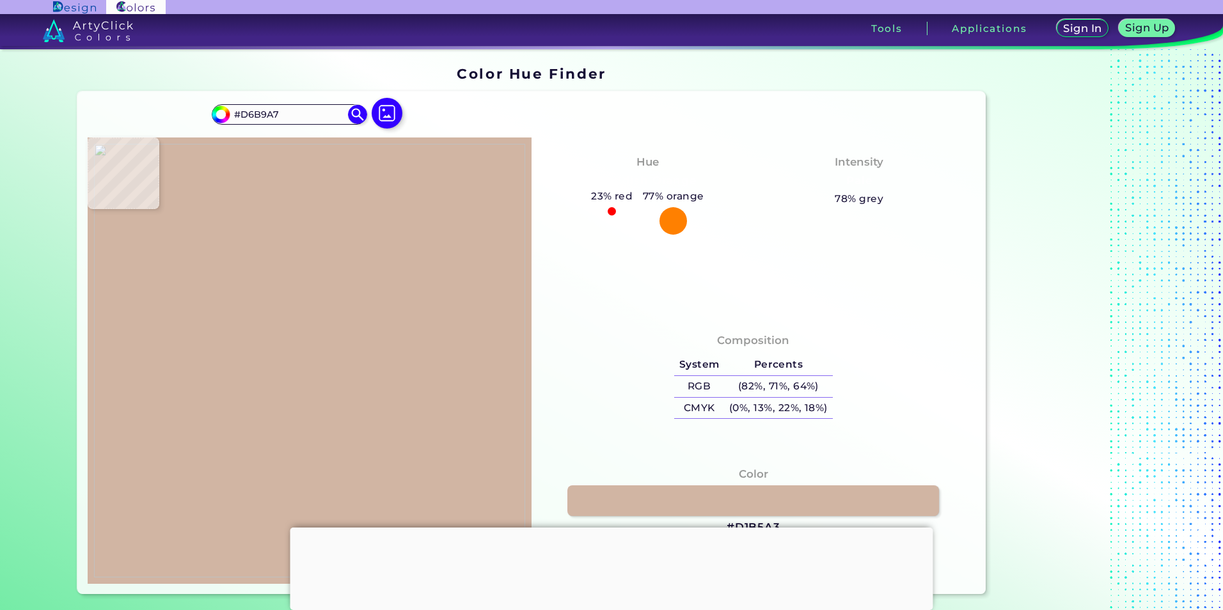
type input "#D1B6A1"
type input "#caaf9a"
type input "#CAAF9A"
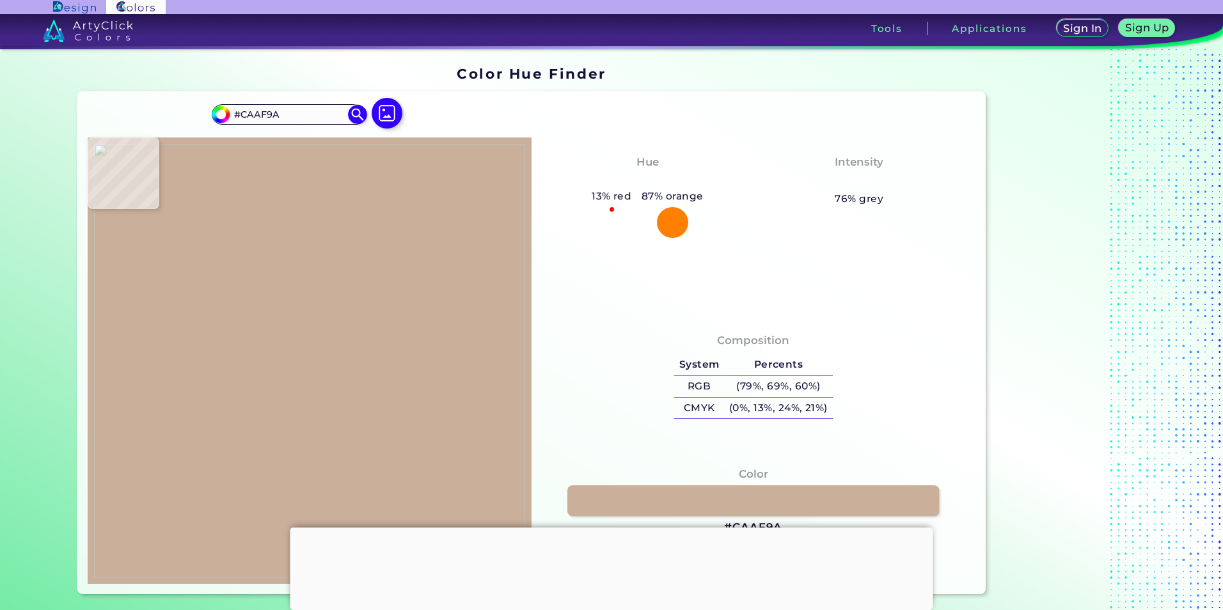
type input "#cfb49f"
type input "#CFB49F"
type input "#d0b49f"
type input "#D0B49F"
type input "#d4b6a2"
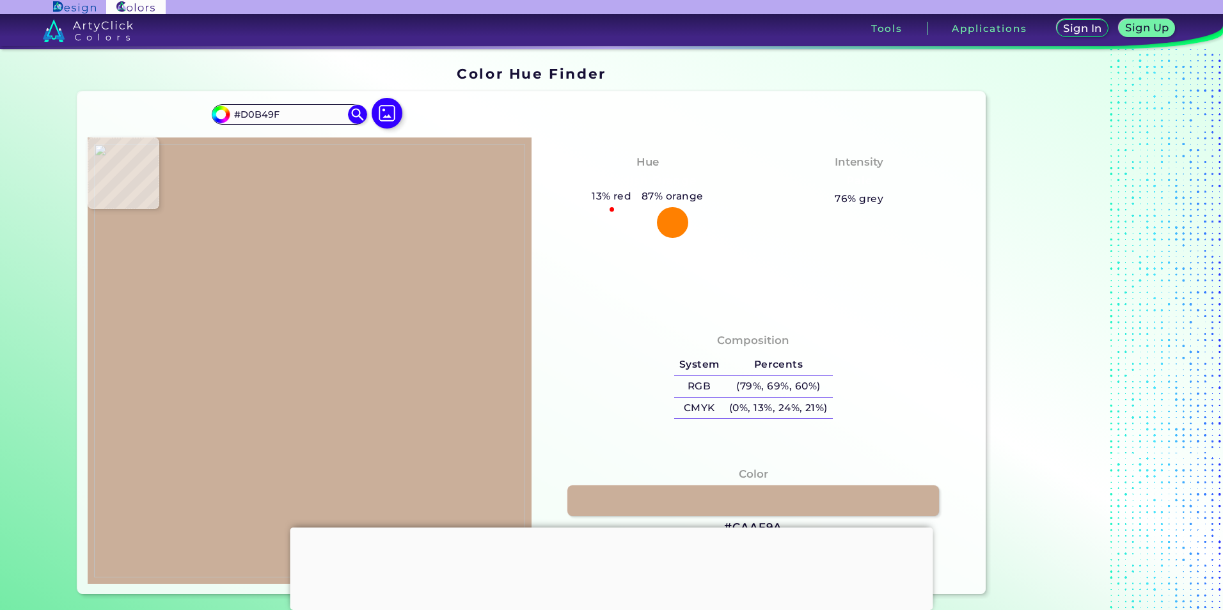
type input "#D4B6A2"
type input "#dabcaa"
type input "#DABCAA"
type input "#d6b9a7"
type input "#D6B9A7"
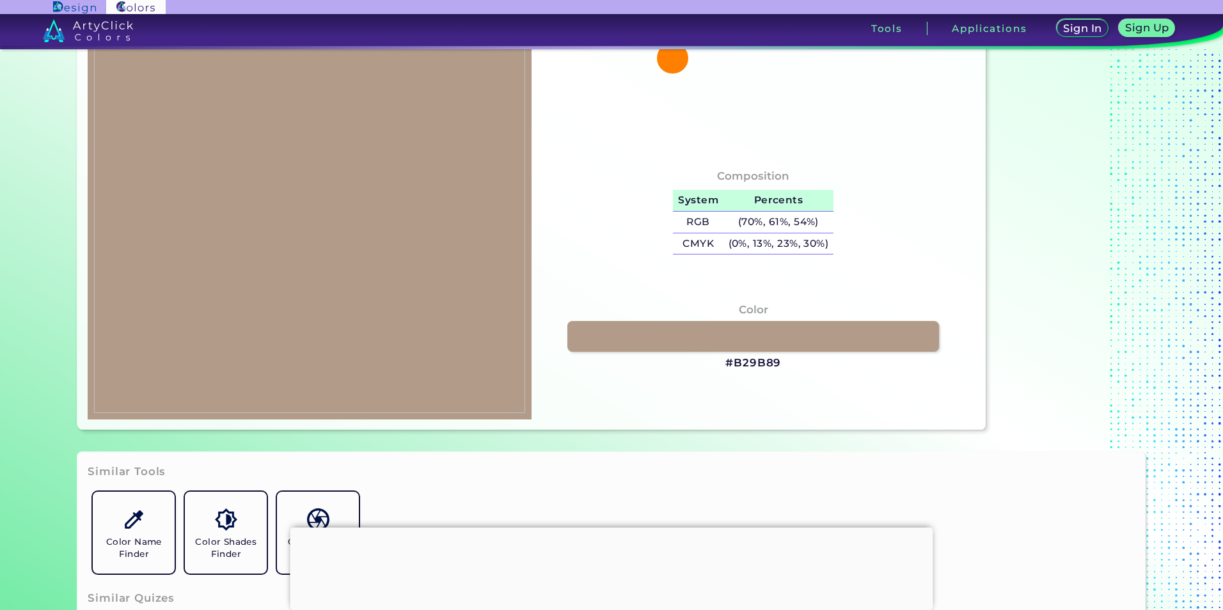
scroll to position [192, 0]
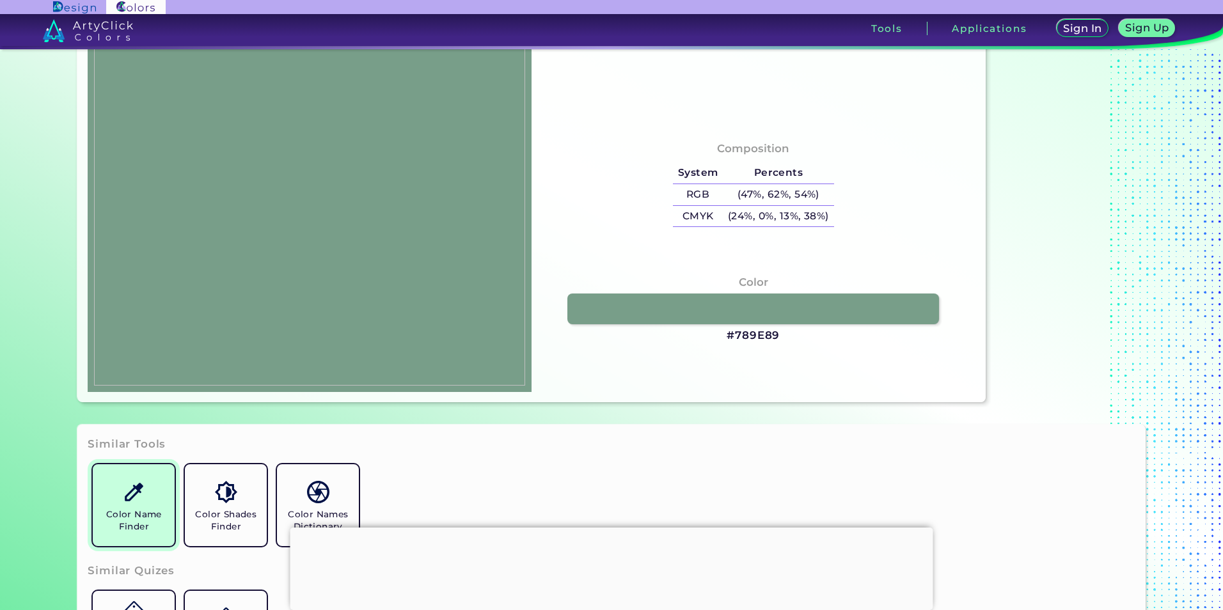
click at [139, 499] on img at bounding box center [134, 492] width 22 height 22
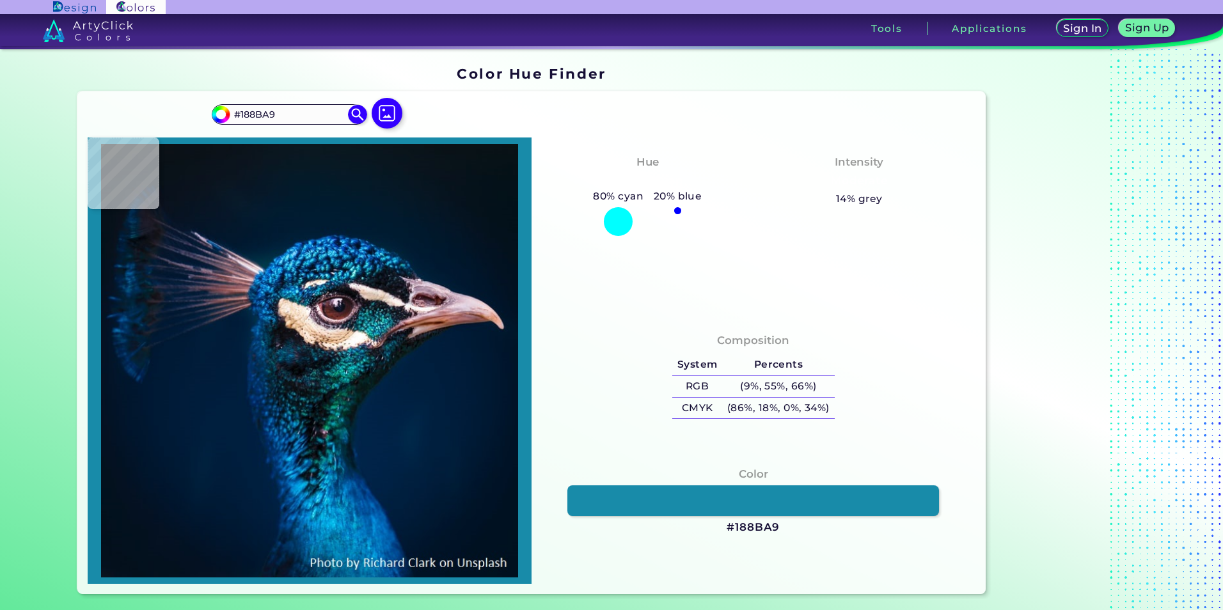
type input "#35aec0"
type input "#35AEC0"
type input "#224357"
type input "#786666"
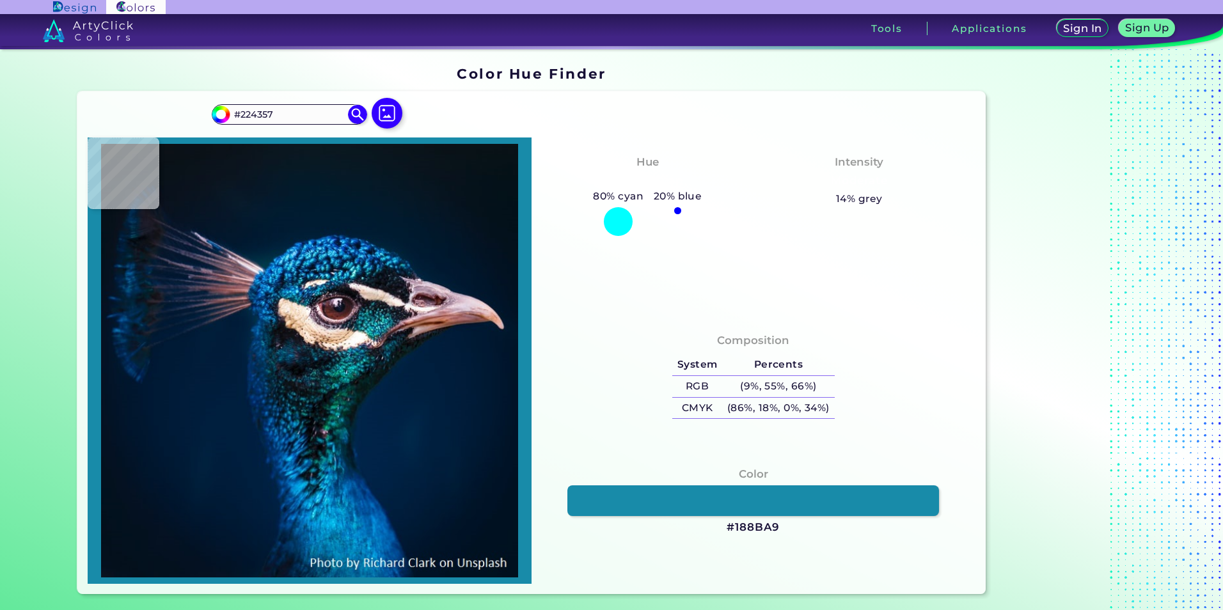
type input "#786666"
type input "#aba09d"
type input "#ABA09D"
type input "#614d4c"
type input "#614D4C"
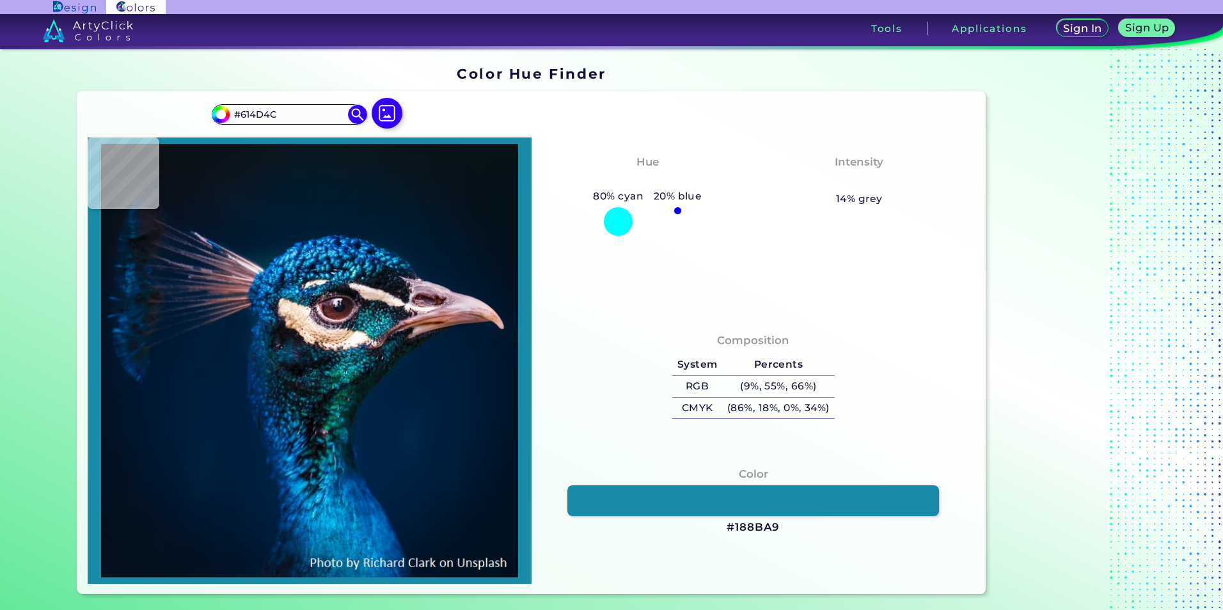
type input "#fbded1"
type input "#FBDED1"
type input "#e7d1c1"
type input "#E7D1C1"
type input "#b09789"
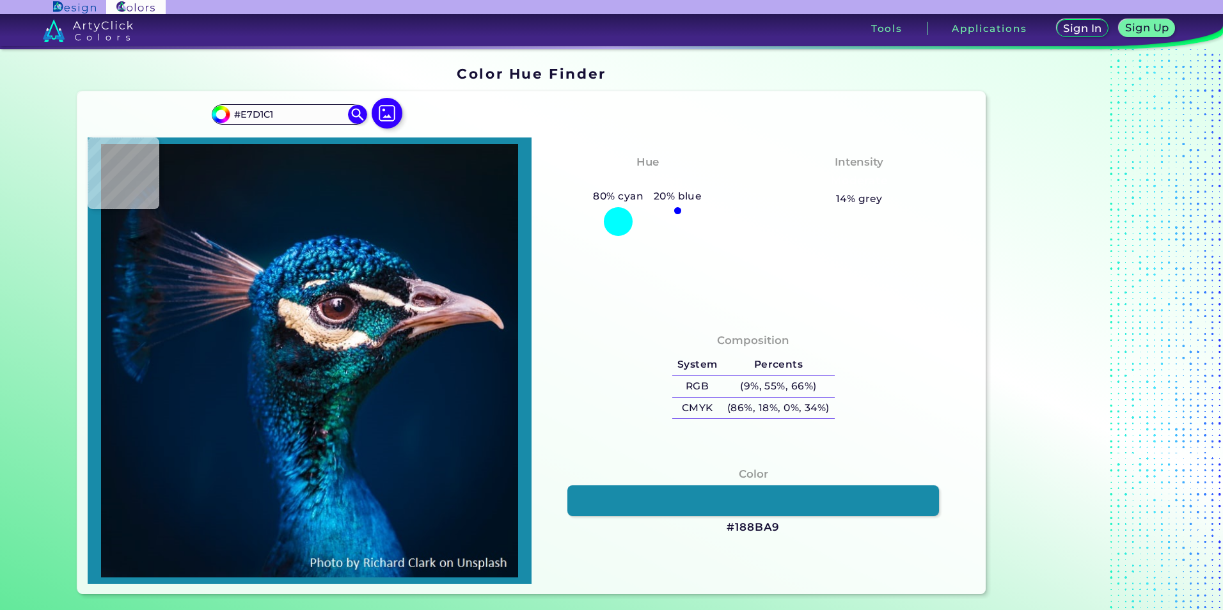
type input "#B09789"
type input "#896b5d"
type input "#896B5D"
type input "#cc9c86"
type input "#CC9C86"
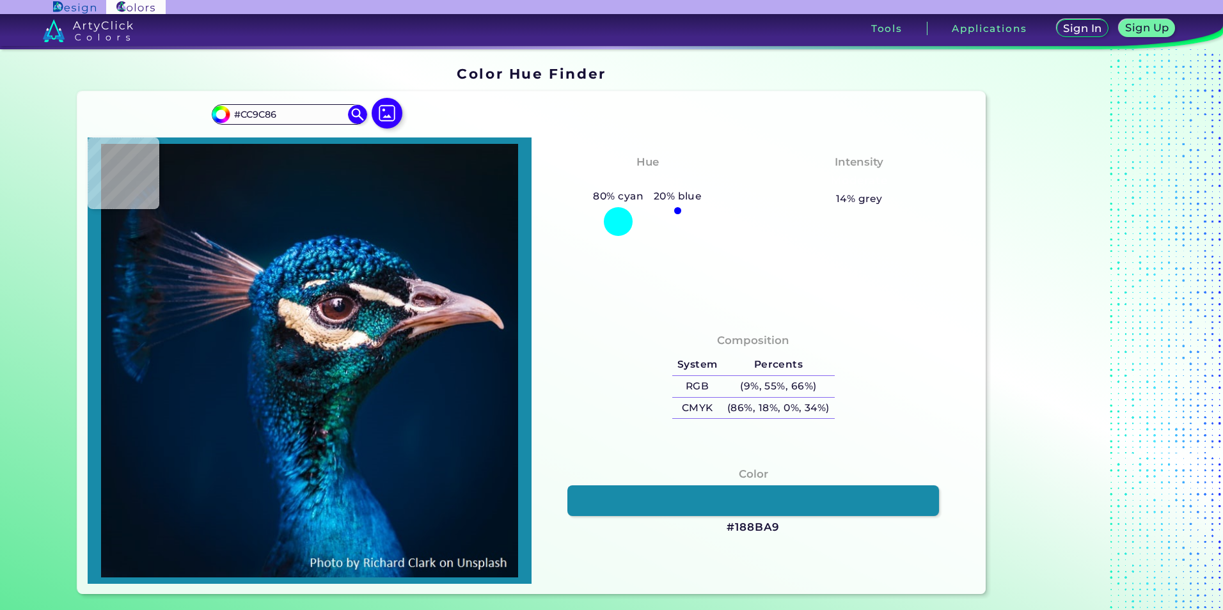
type input "#83583f"
type input "#83583F"
type input "#d9b39b"
type input "#D9B39B"
type input "#e4c5a3"
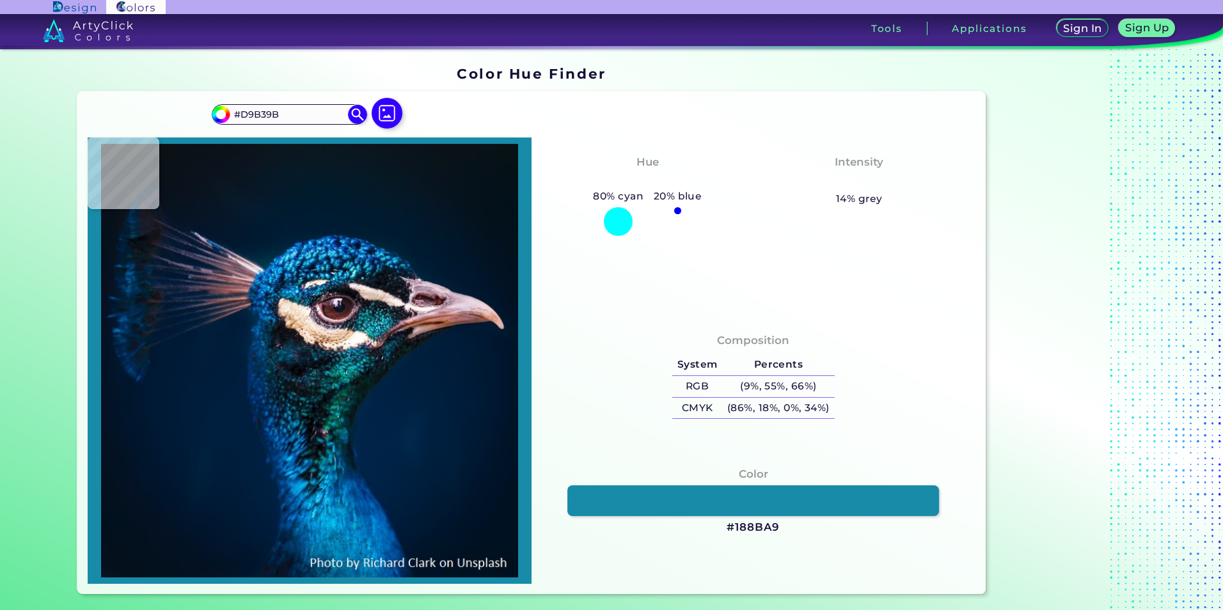
type input "#E4C5A3"
type input "#c7a37f"
type input "#C7A37F"
type input "#c59c76"
type input "#C59C76"
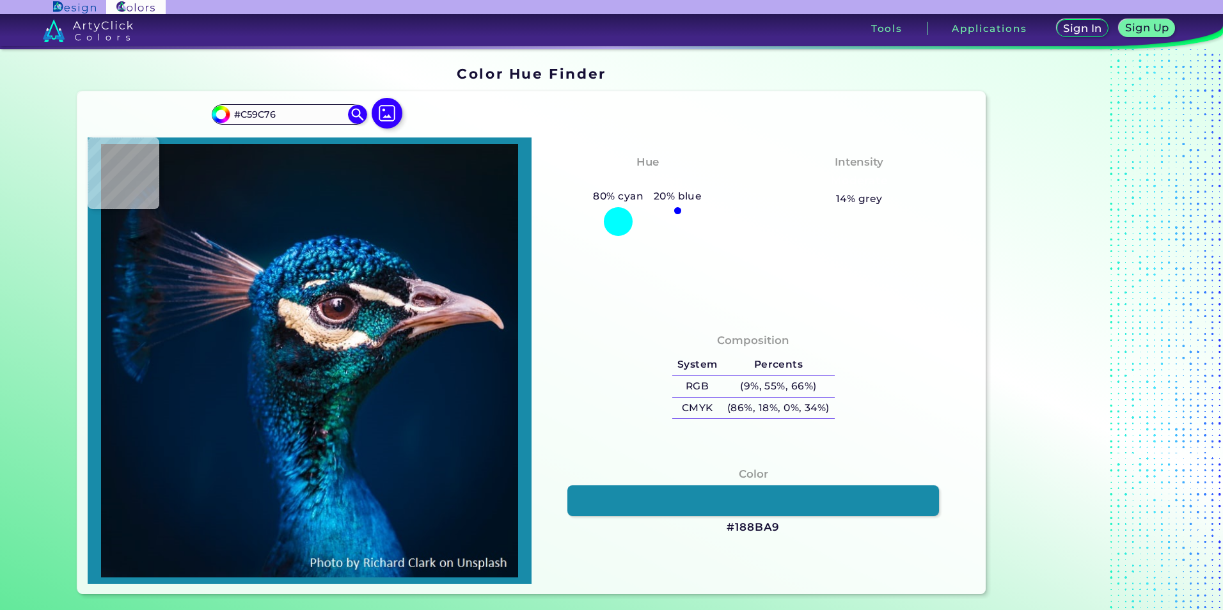
type input "#e8cbaf"
type input "#E8CBAF"
type input "#186295"
type input "#0d406f"
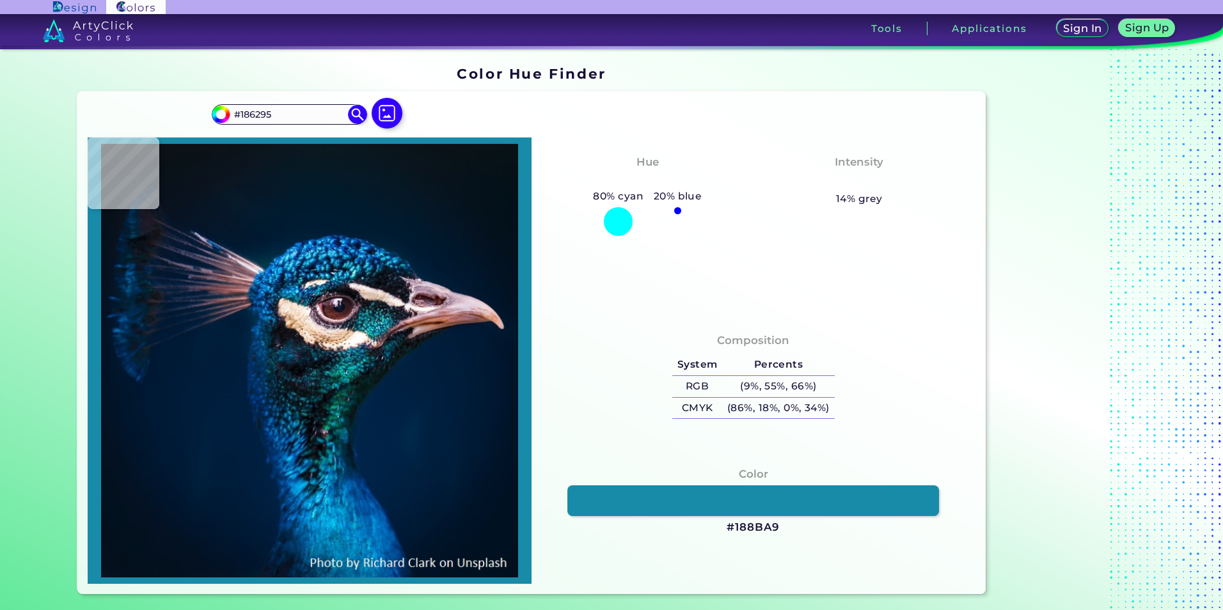
type input "#0D406F"
type input "#1577b3"
type input "#1577B3"
type input "#c09296"
type input "#C09296"
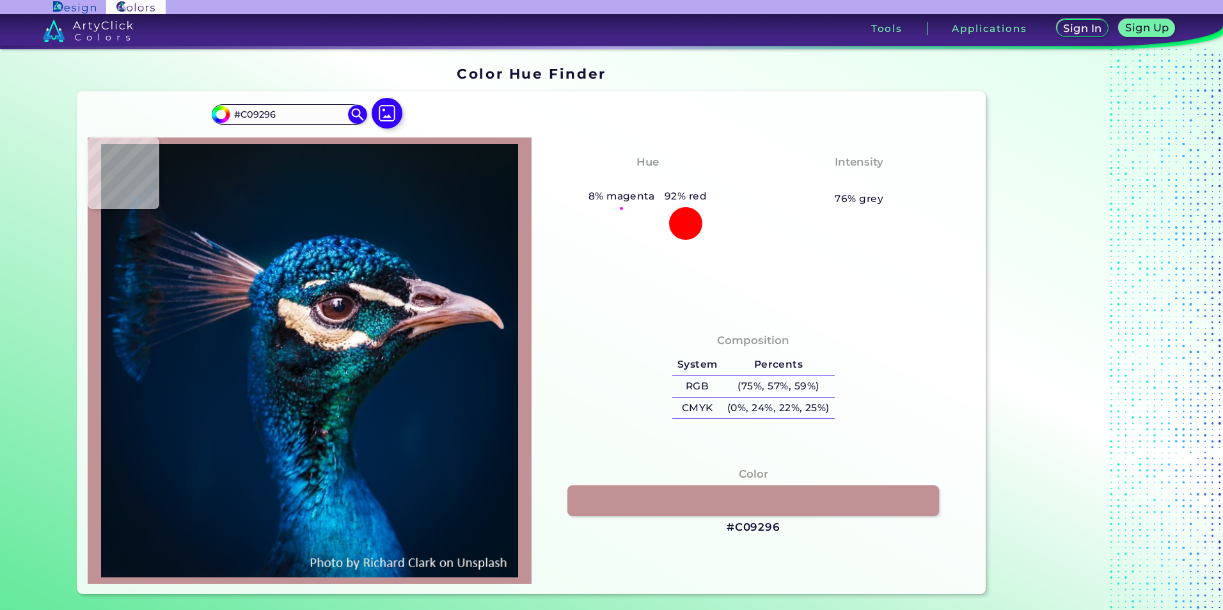
type input "#7c5b62"
type input "#7C5B62"
type input "#9d7a7e"
type input "#9D7A7E"
type input "#625a6b"
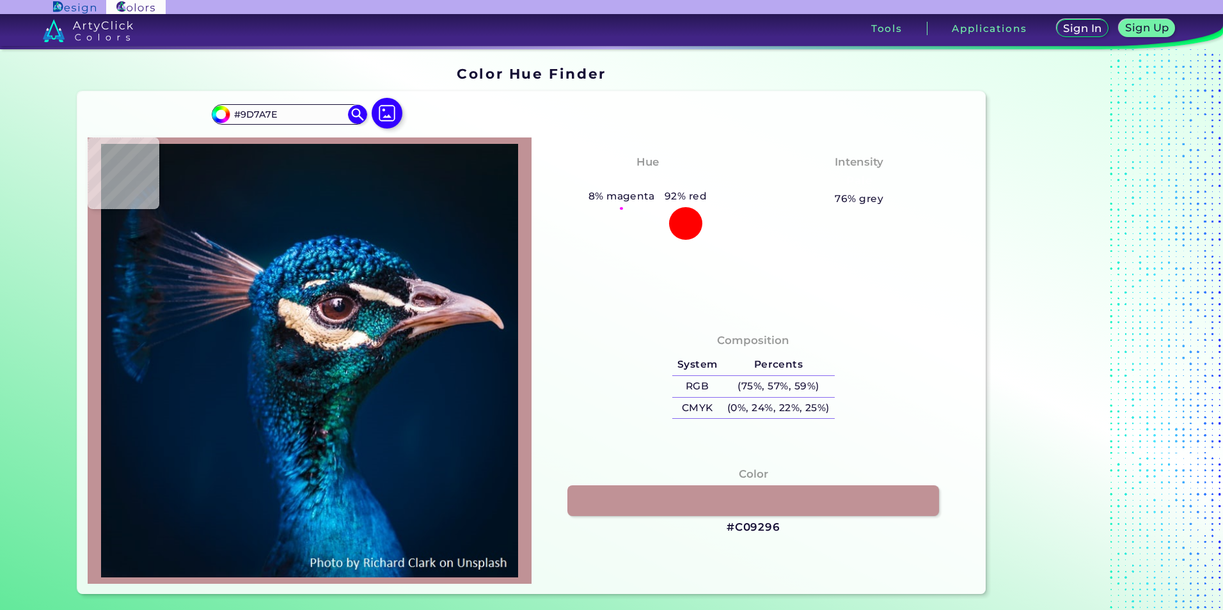
type input "#625A6B"
type input "#313954"
type input "#365a8c"
type input "#365A8C"
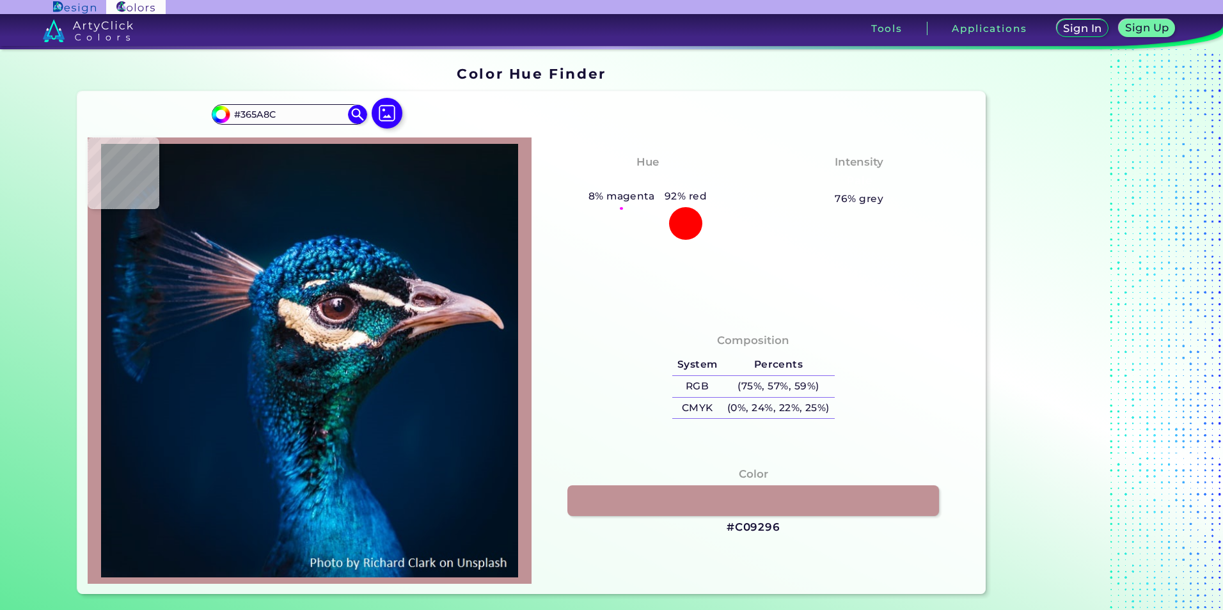
type input "#051a35"
type input "#051A35"
type input "#02182d"
type input "#02182D"
type input "#031529"
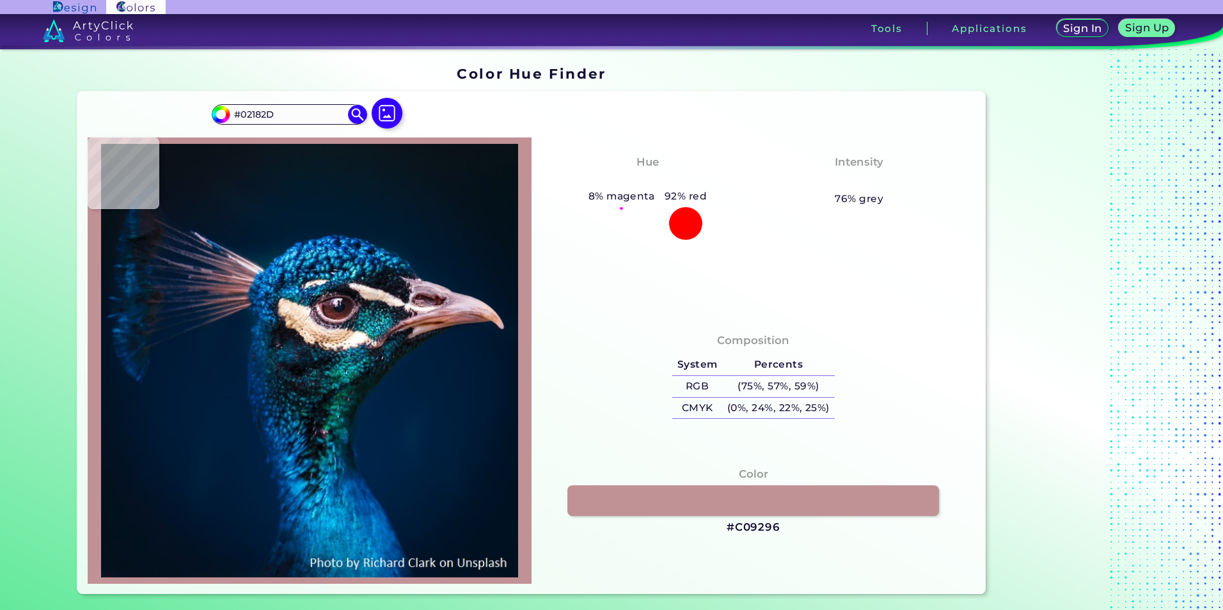
type input "#031529"
type input "#02172c"
type input "#02172C"
type input "#021729"
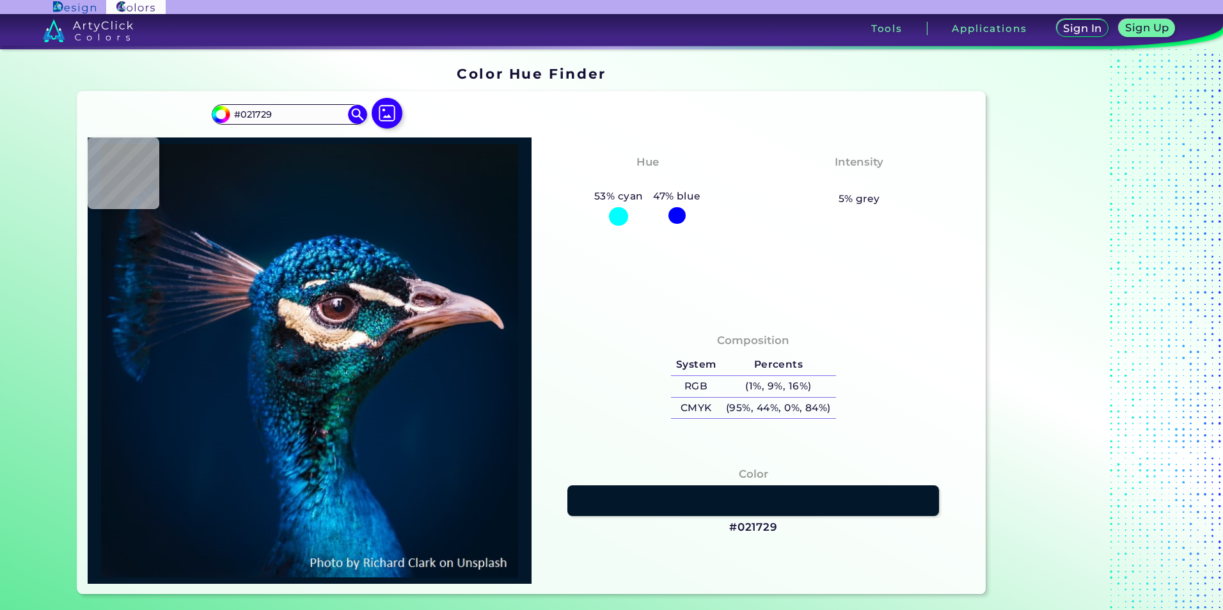
type input "#04162c"
type input "#04162C"
type input "#051931"
type input "#041932"
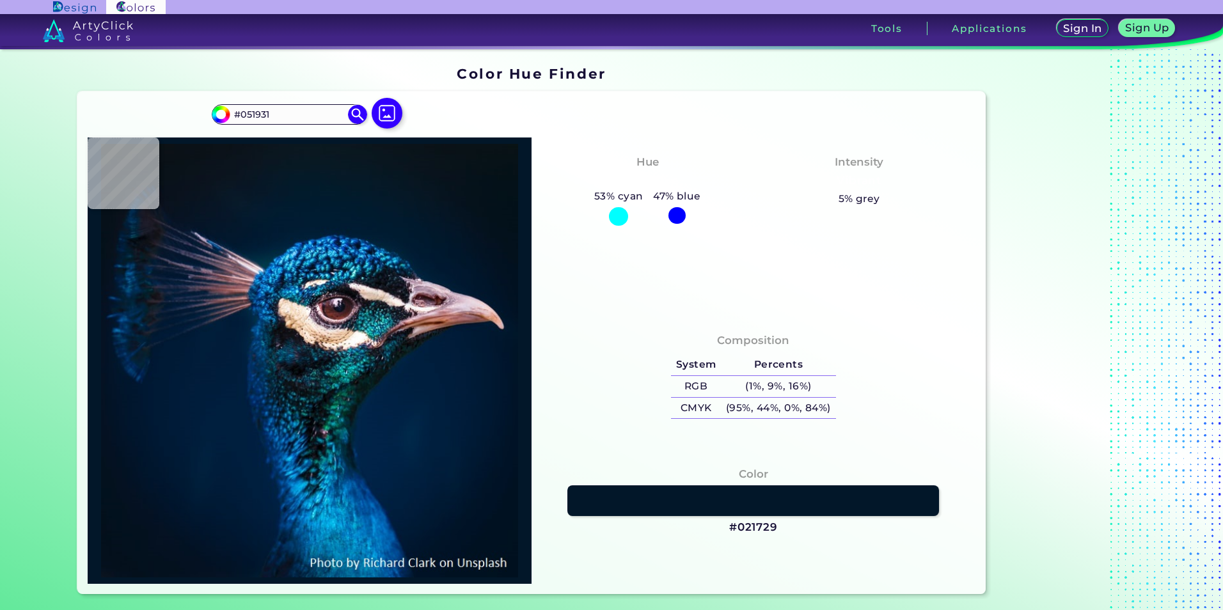
type input "#041932"
type input "#021933"
type input "#001b30"
type input "#001B30"
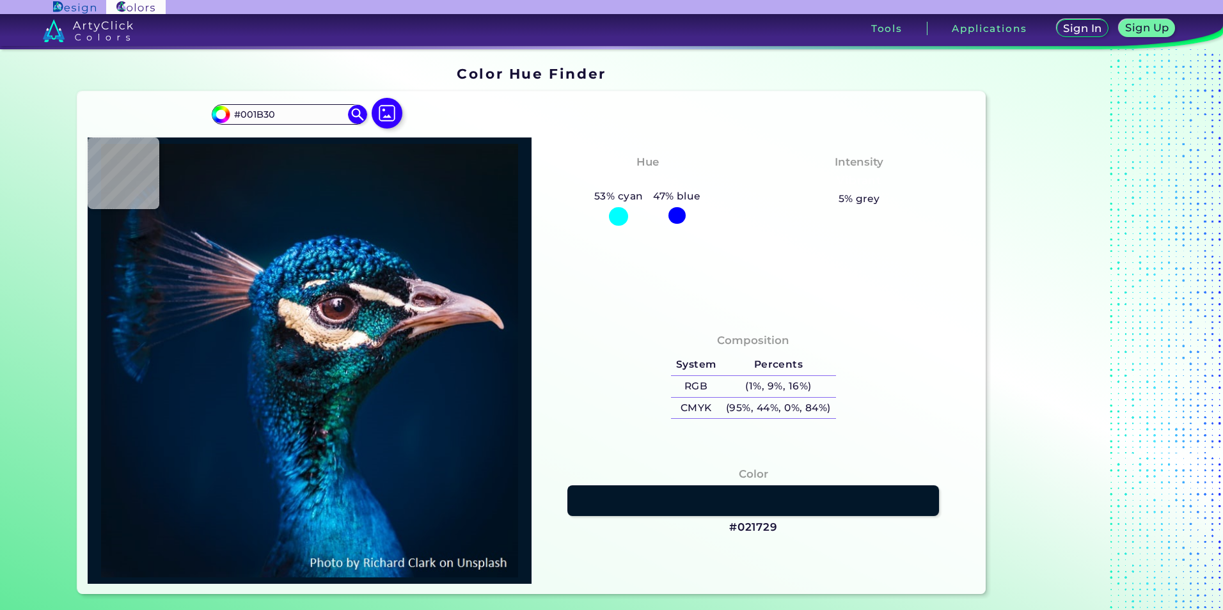
type input "#011d35"
type input "#011D35"
type input "#002f46"
type input "#002F46"
type input "#1bbde8"
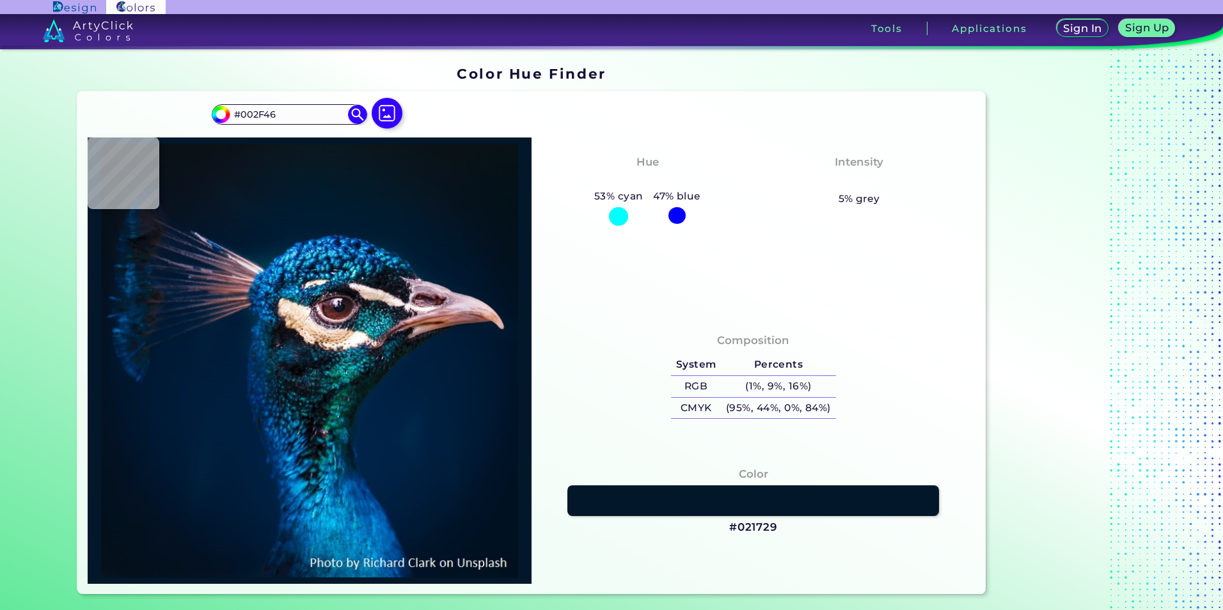
type input "#1BBDE8"
type input "#0065a1"
type input "#0065A1"
type input "#0d8098"
type input "#0D8098"
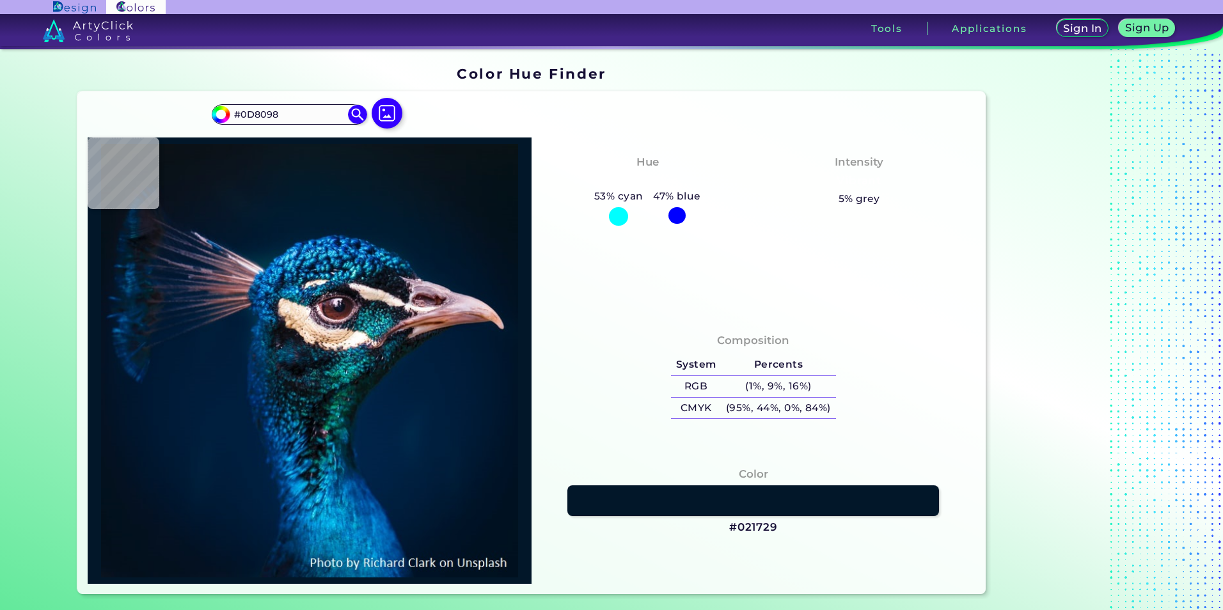
type input "#213242"
type input "#0c1f28"
type input "#0C1F28"
type input "#1c262f"
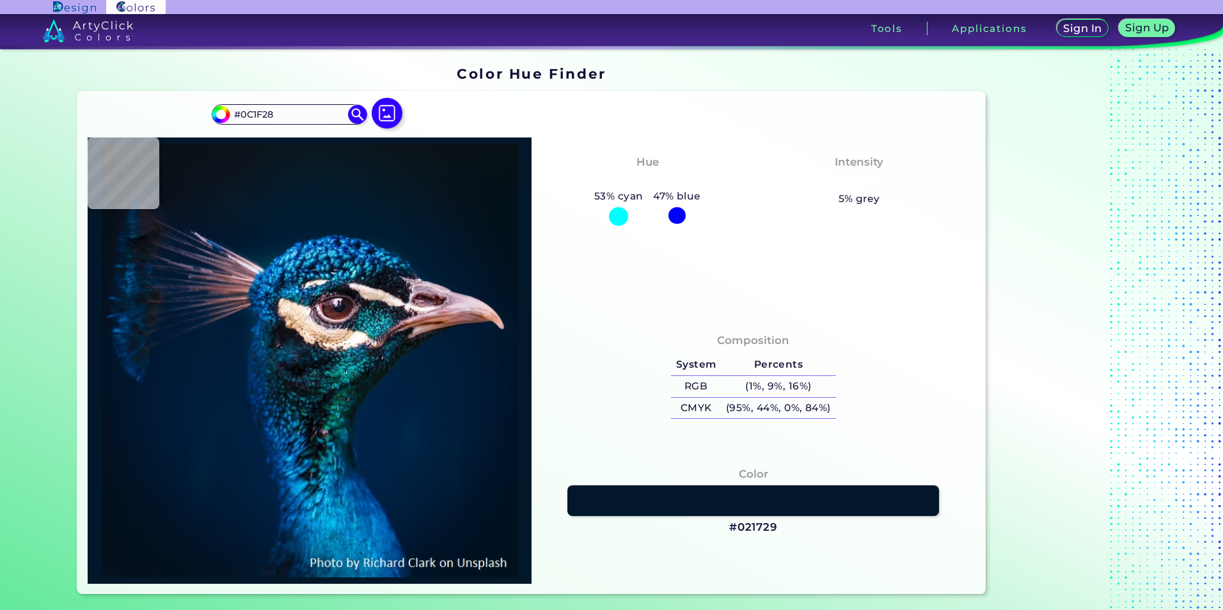
type input "#1C262F"
type input "#05101c"
type input "#05101C"
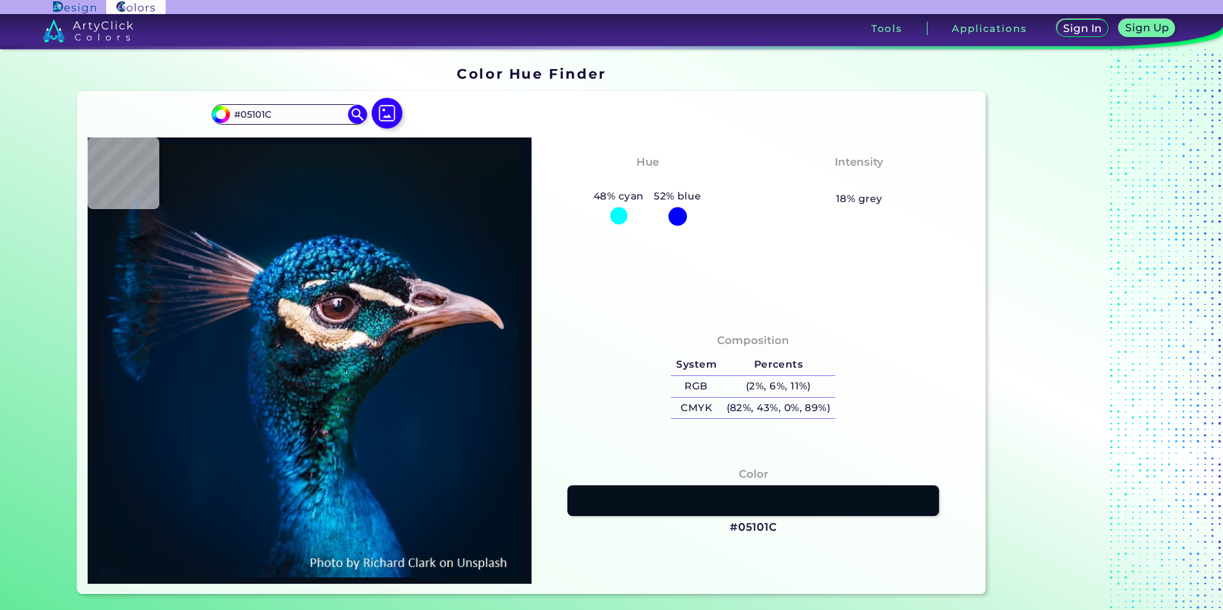
type input "#05121e"
type input "#05121E"
type input "#0c1927"
type input "#0C1927"
type input "#192530"
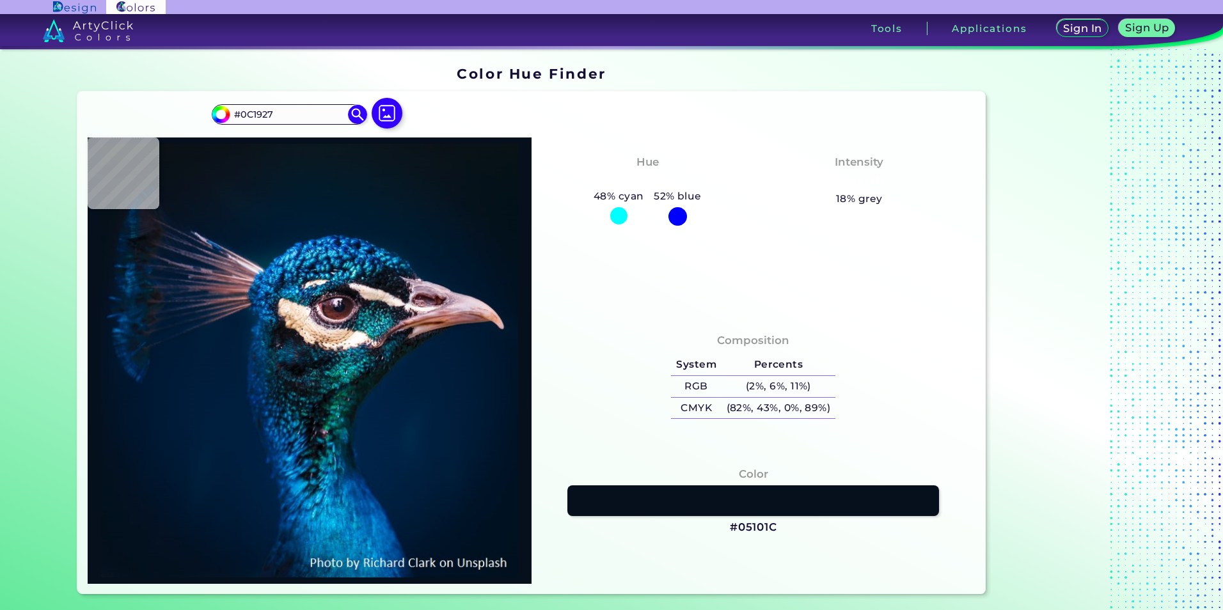
type input "#192530"
type input "#13151f"
type input "#13151F"
type input "#0b0d16"
type input "#0B0D16"
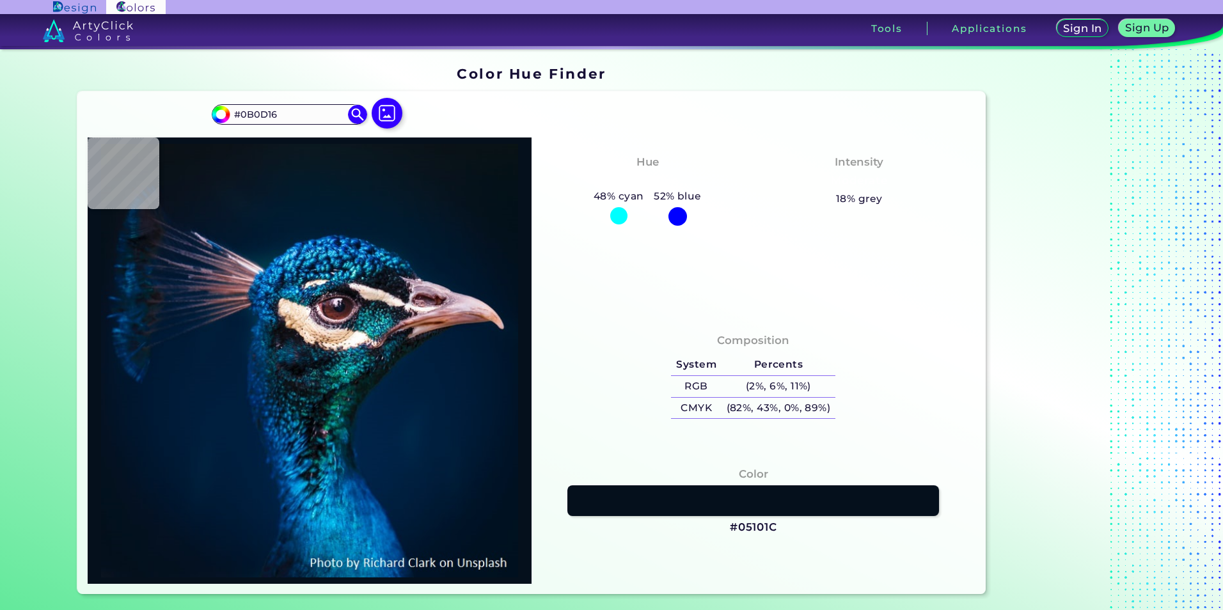
type input "#353440"
type input "#0a0d14"
type input "#0A0D14"
type input "#171a23"
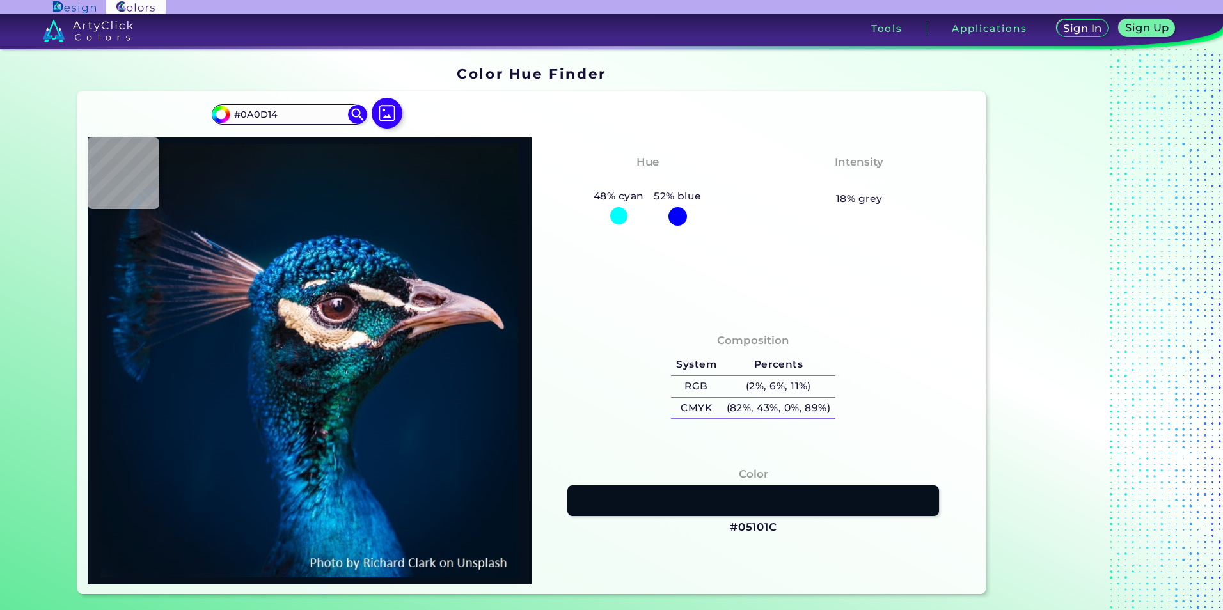
type input "#171A23"
type input "#7f737e"
type input "#7F737E"
type input "#745862"
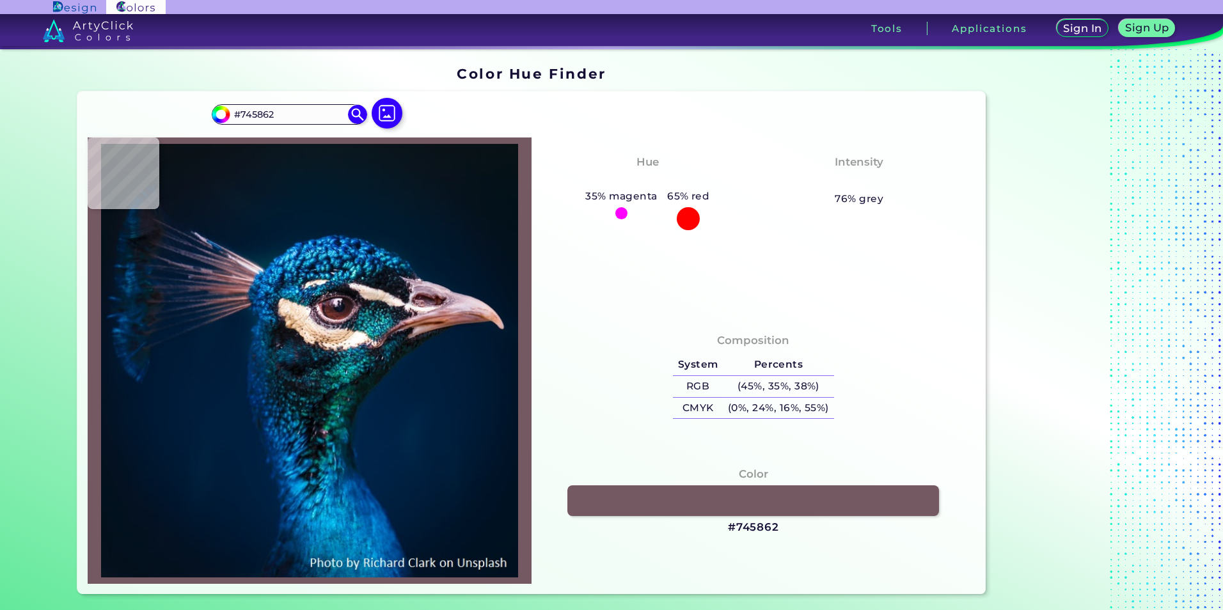
type input "#67414b"
type input "#67414B"
type input "#e6d2d5"
type input "#E6D2D5"
type input "#f9f9f7"
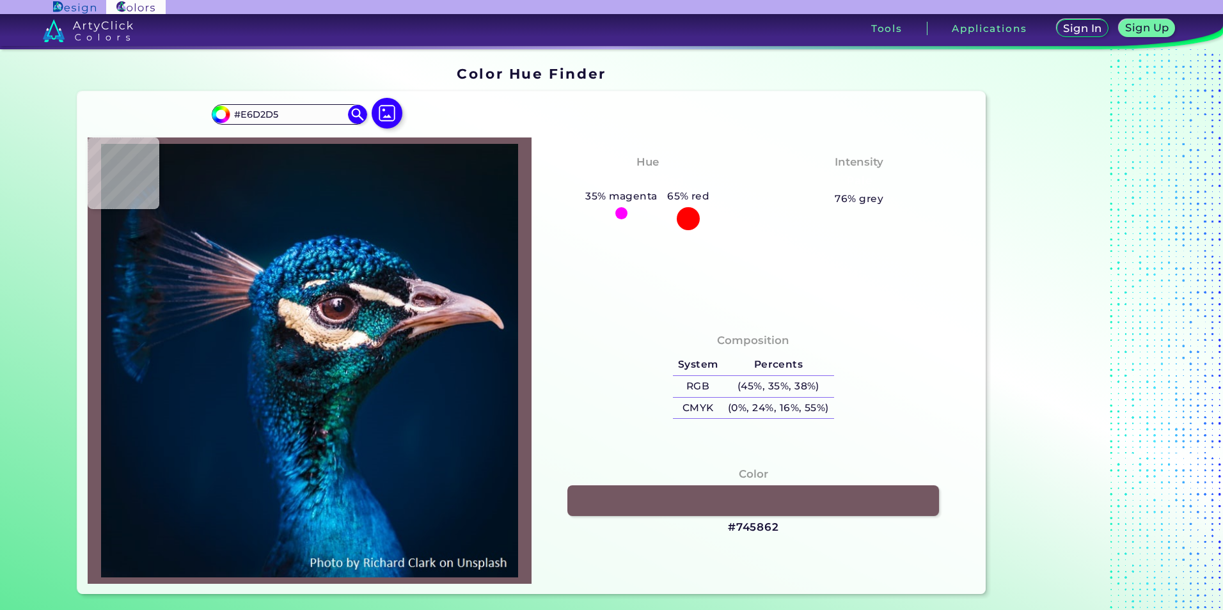
type input "#F9F9F7"
type input "#e5c9d5"
type input "#E5C9D5"
type input "#99544c"
type input "#99544C"
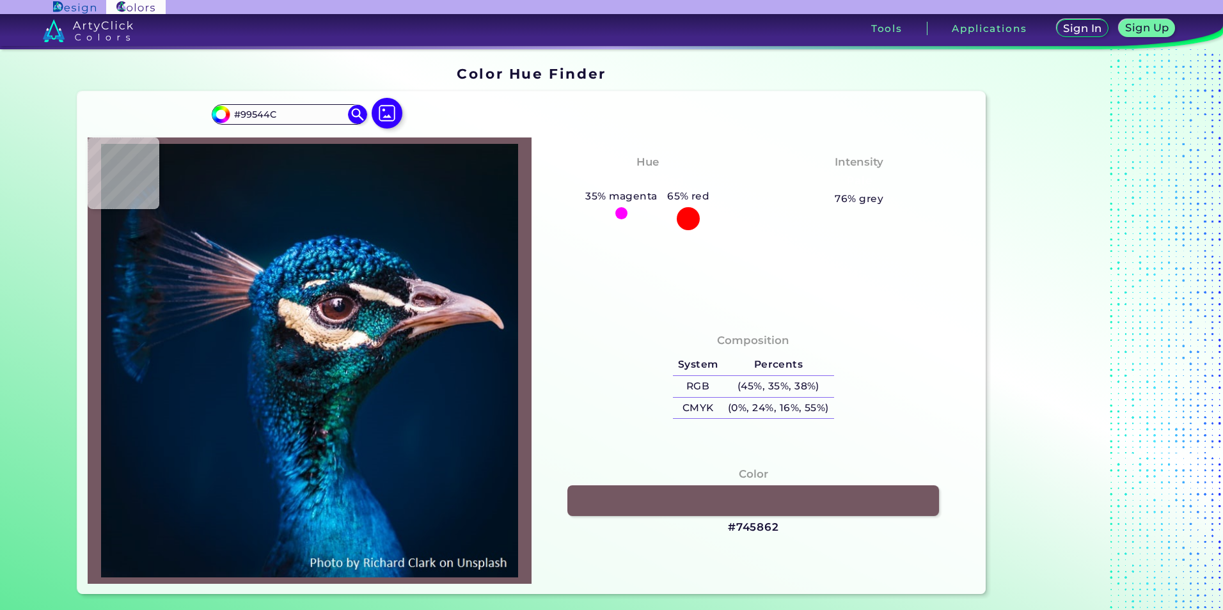
type input "#c4817a"
type input "#C4817A"
type input "#8c5351"
type input "#8C5351"
type input "#051326"
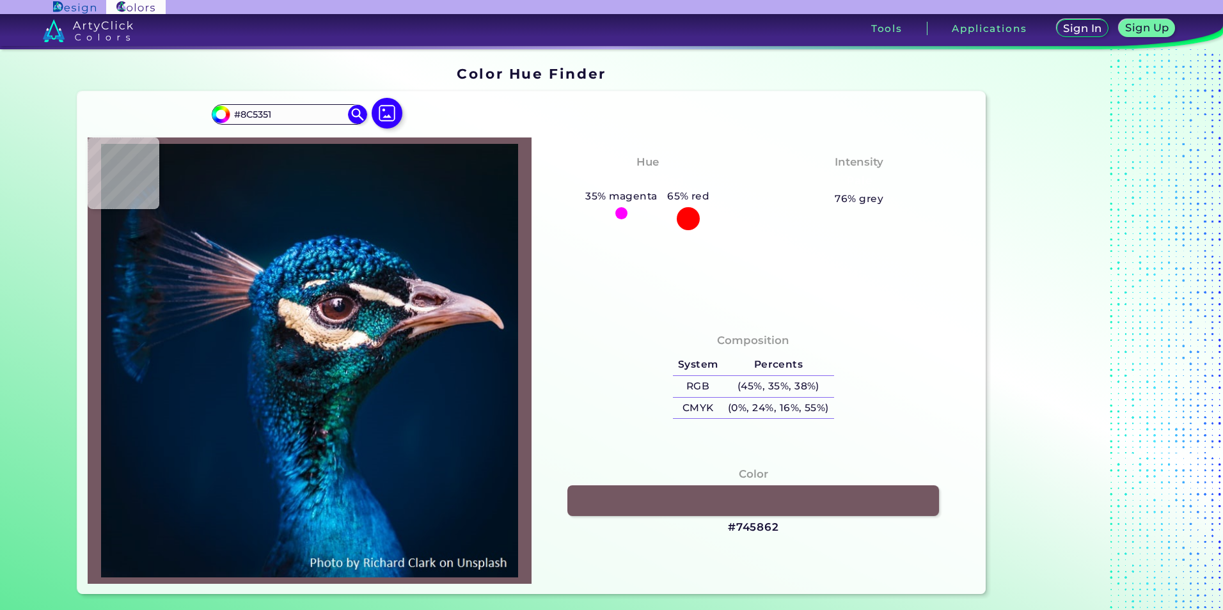
type input "#051326"
type input "#04162f"
type input "#04162F"
type input "#00182f"
type input "#00182F"
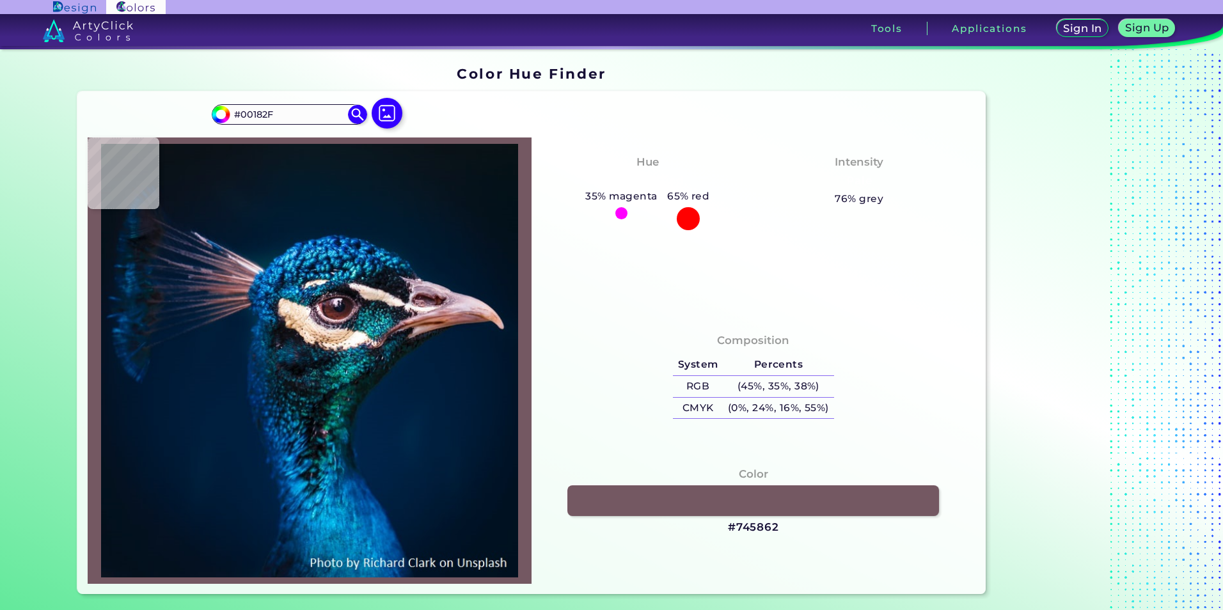
type input "#021731"
type input "#001832"
type input "#001835"
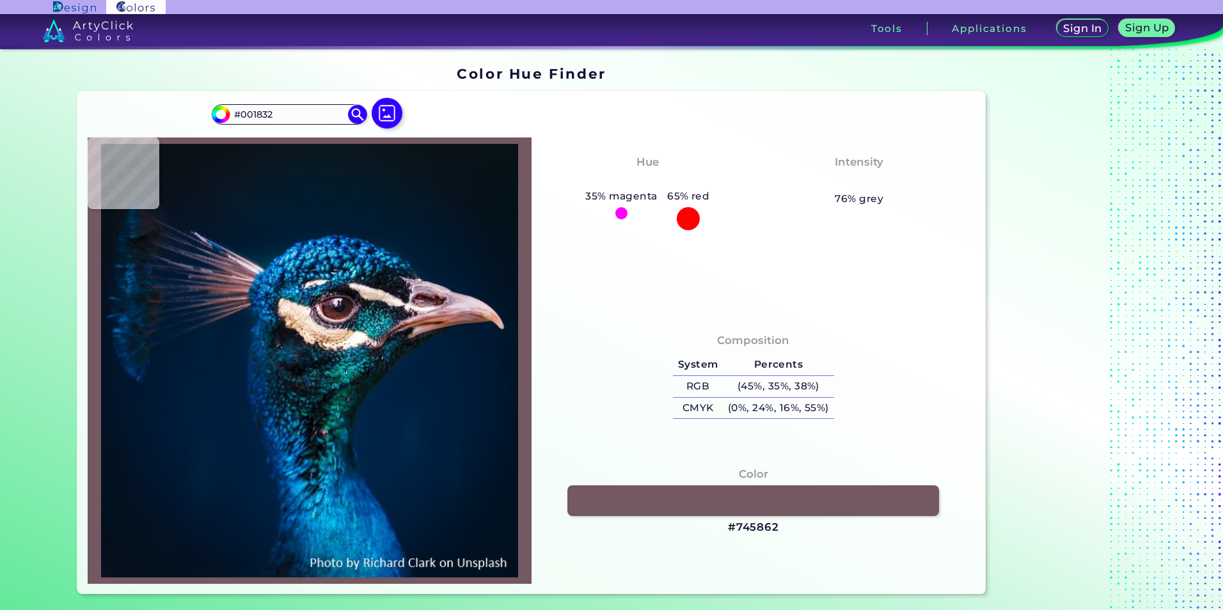
type input "#001835"
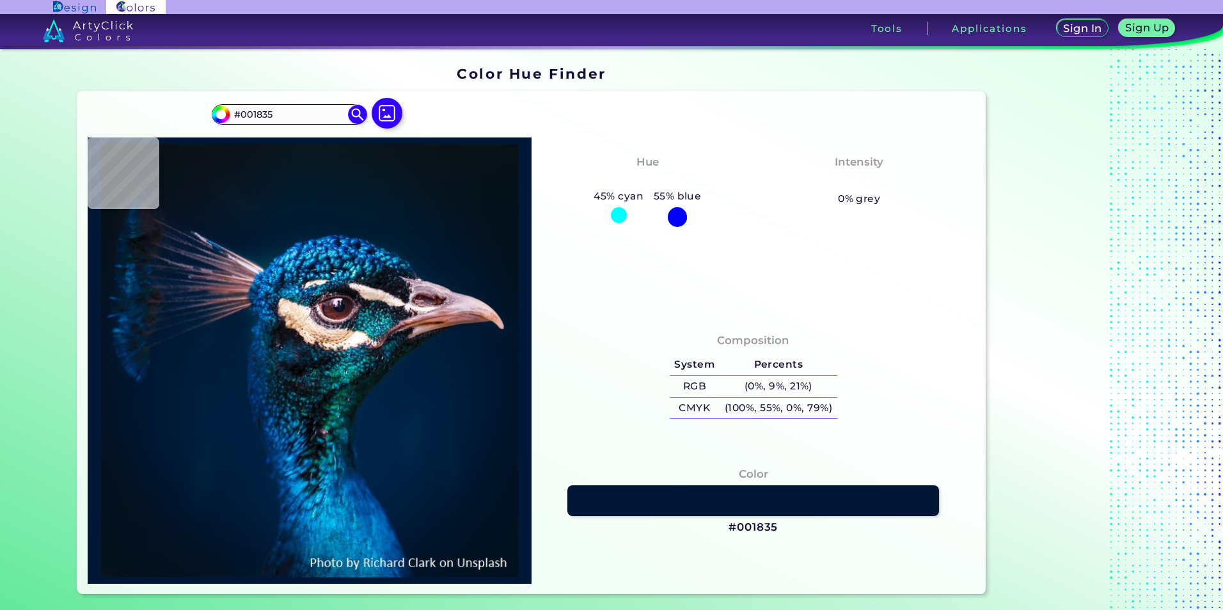
type input "#00182e"
type input "#00182E"
type input "#001832"
type input "#00192e"
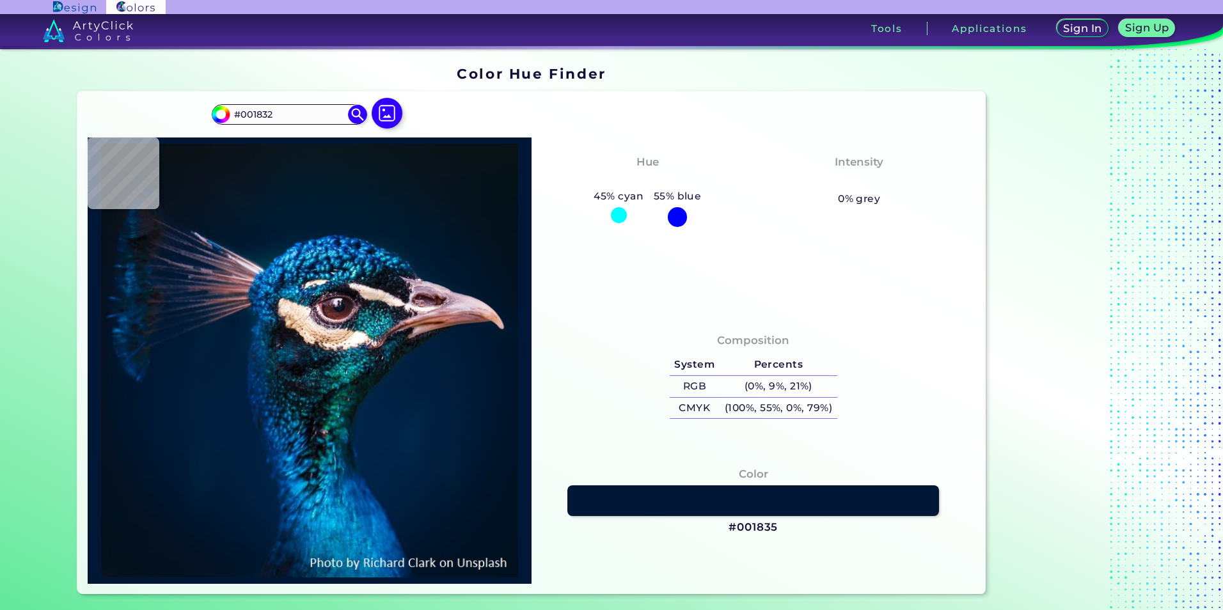
type input "#00192E"
type input "#06162b"
type input "#06162B"
type input "#b06f6e"
type input "#B06F6E"
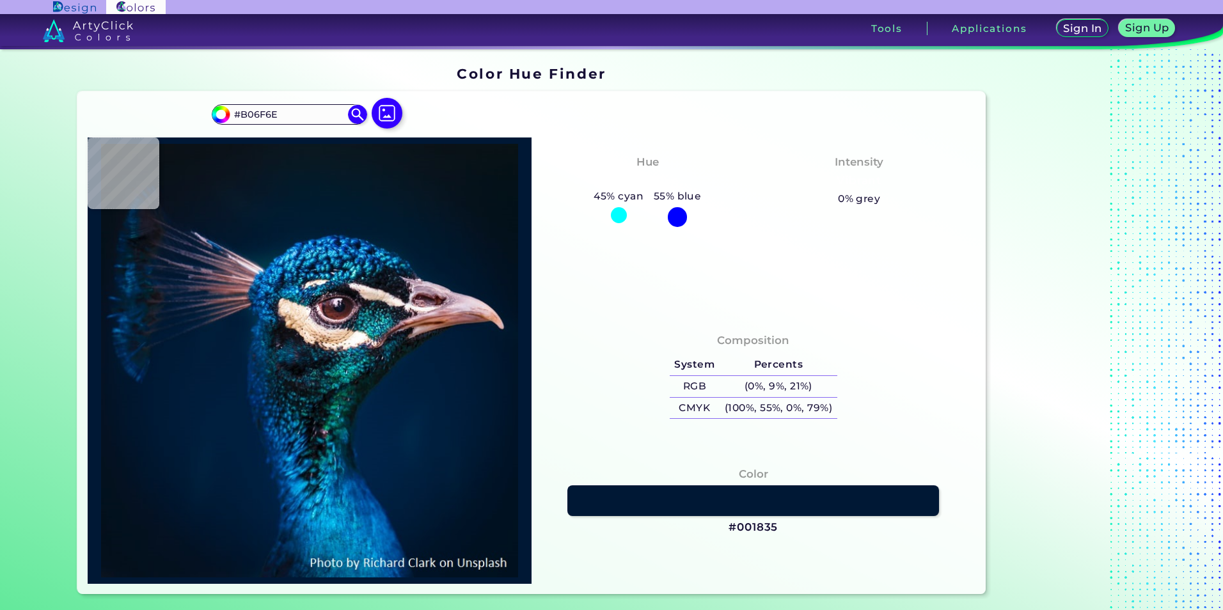
type input "#cb959b"
type input "#CB959B"
type input "#cdbbc2"
type input "#CDBBC2"
type input "#0a0d14"
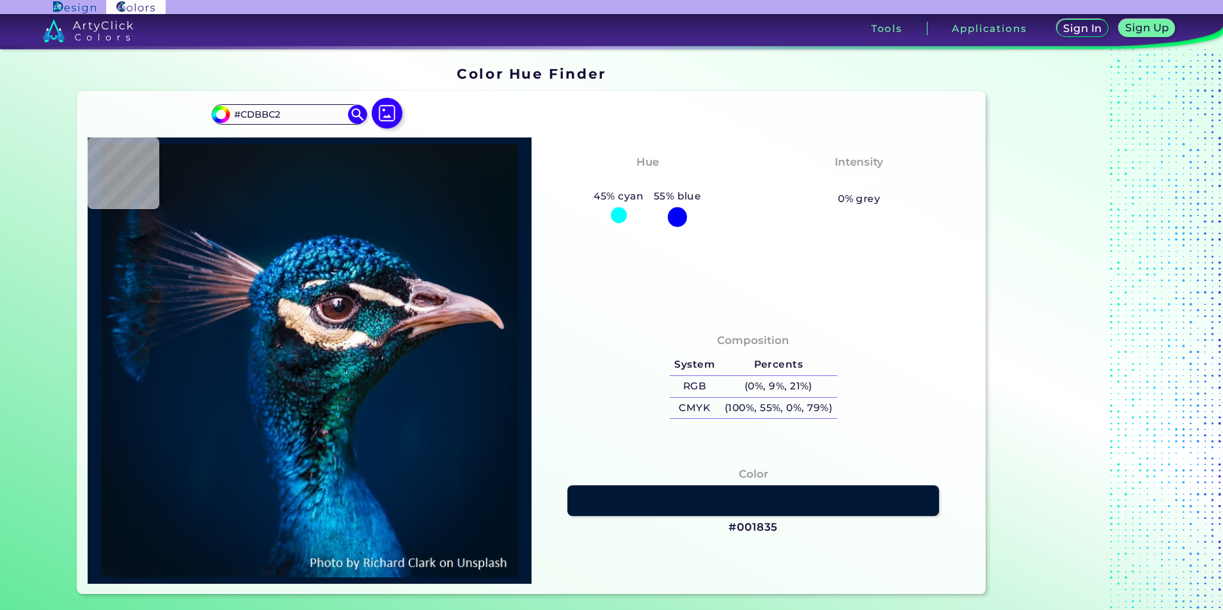
type input "#0A0D14"
type input "#13111e"
type input "#13111E"
type input "#383842"
